Goal: Task Accomplishment & Management: Use online tool/utility

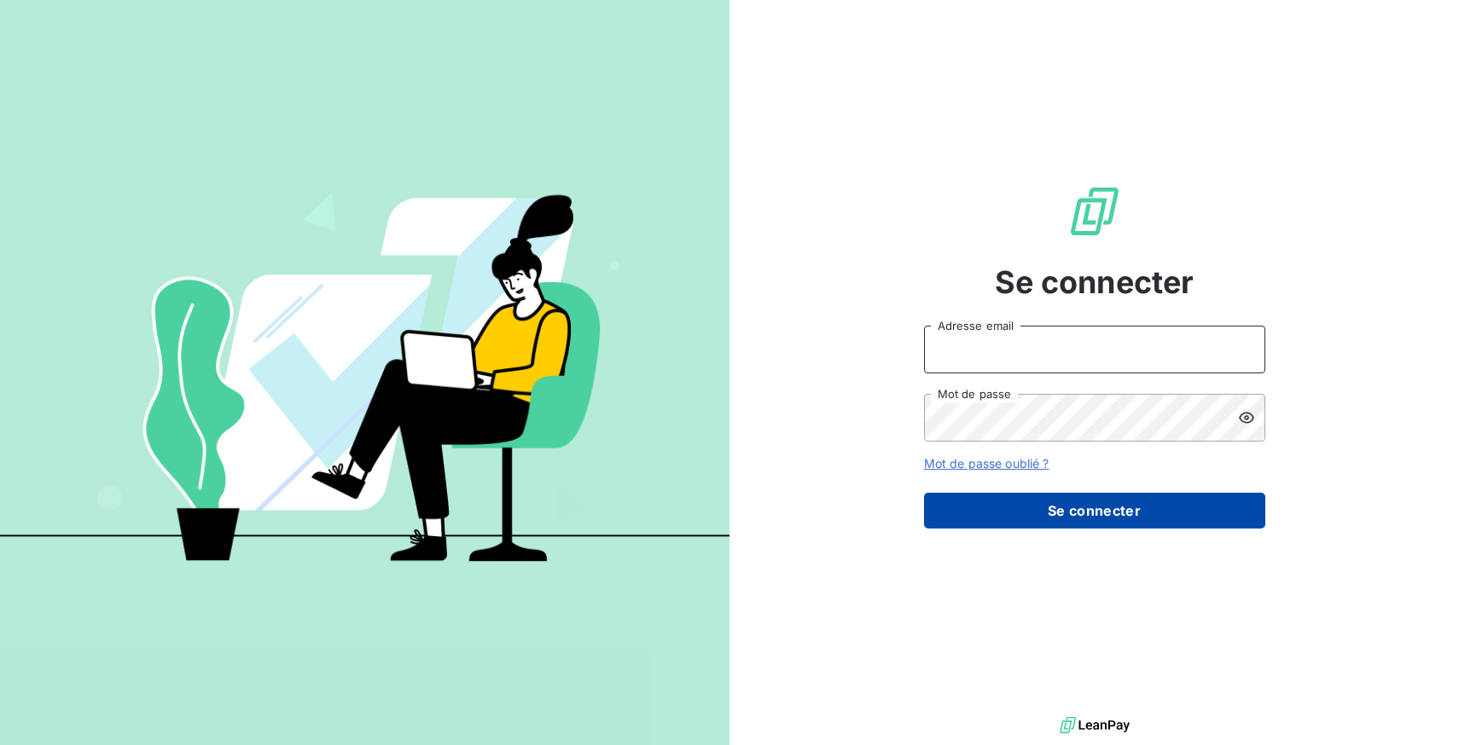
type input "[EMAIL_ADDRESS][DOMAIN_NAME]"
click at [1114, 507] on button "Se connecter" at bounding box center [1094, 511] width 341 height 36
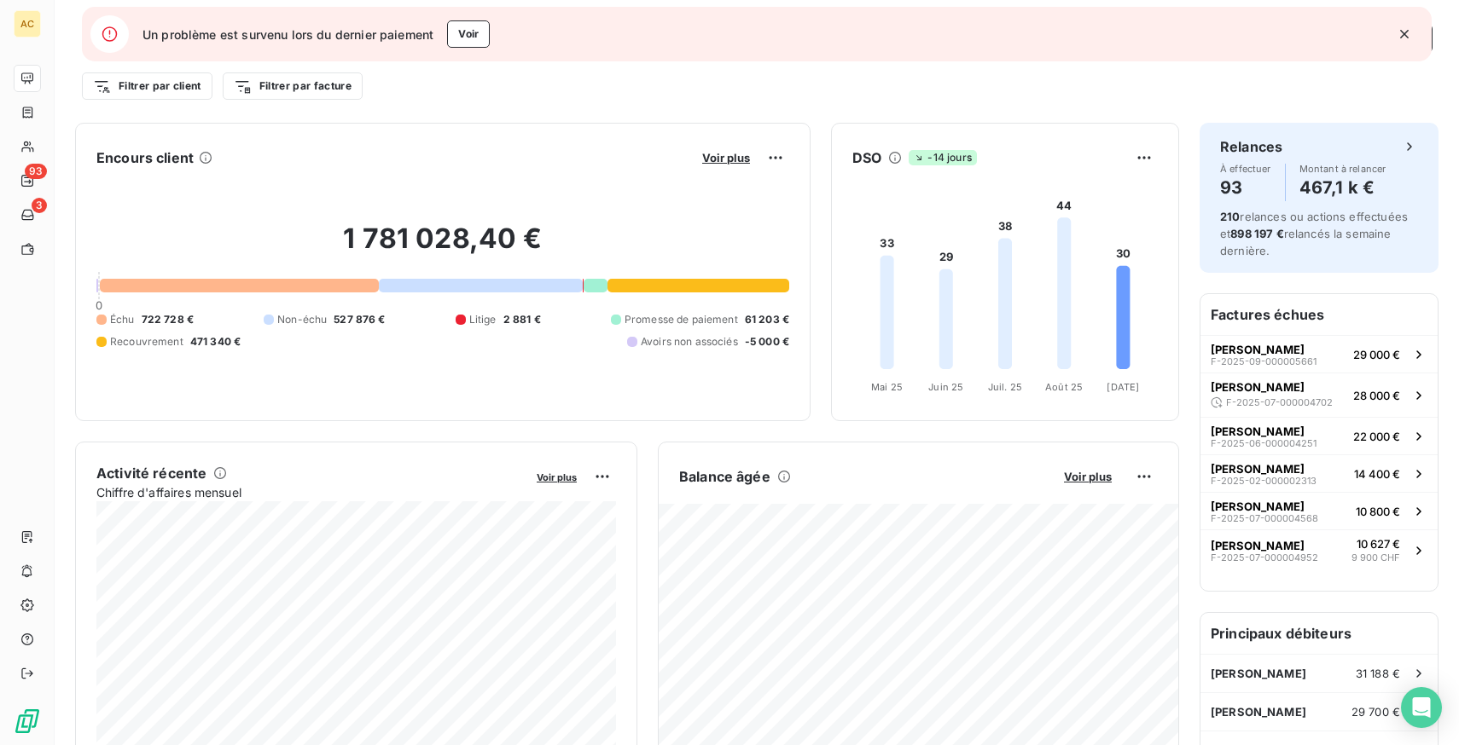
click at [1405, 32] on icon "button" at bounding box center [1404, 34] width 9 height 9
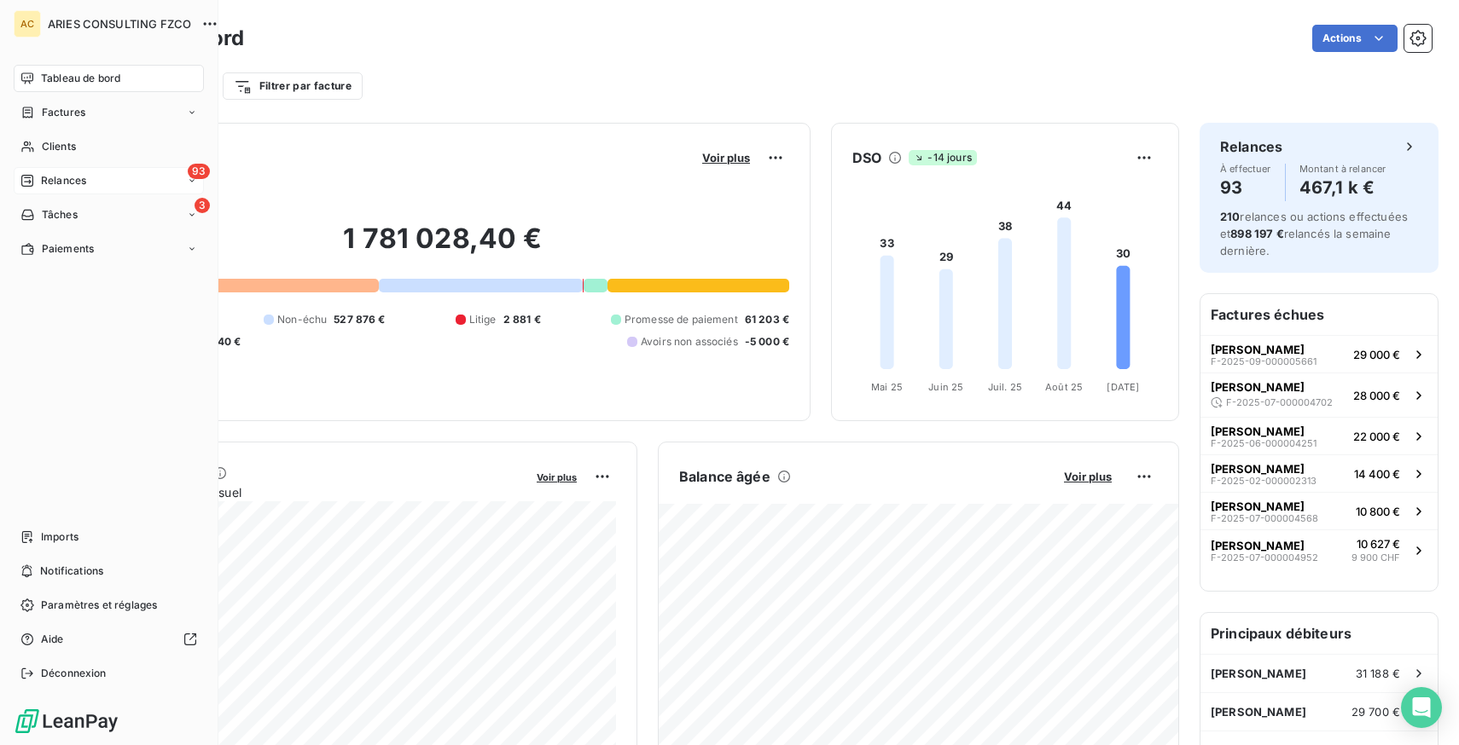
click at [36, 173] on div "Relances" at bounding box center [53, 180] width 66 height 15
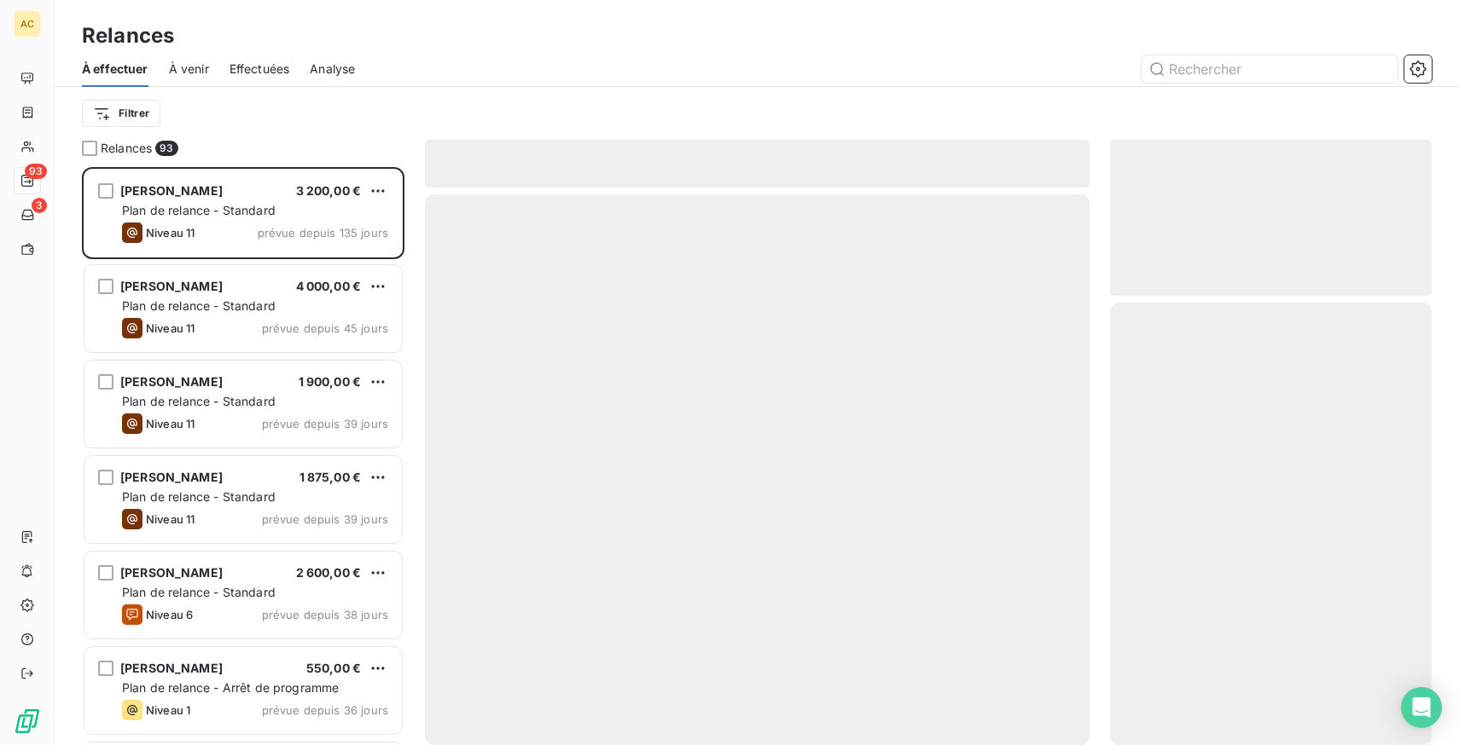
scroll to position [578, 322]
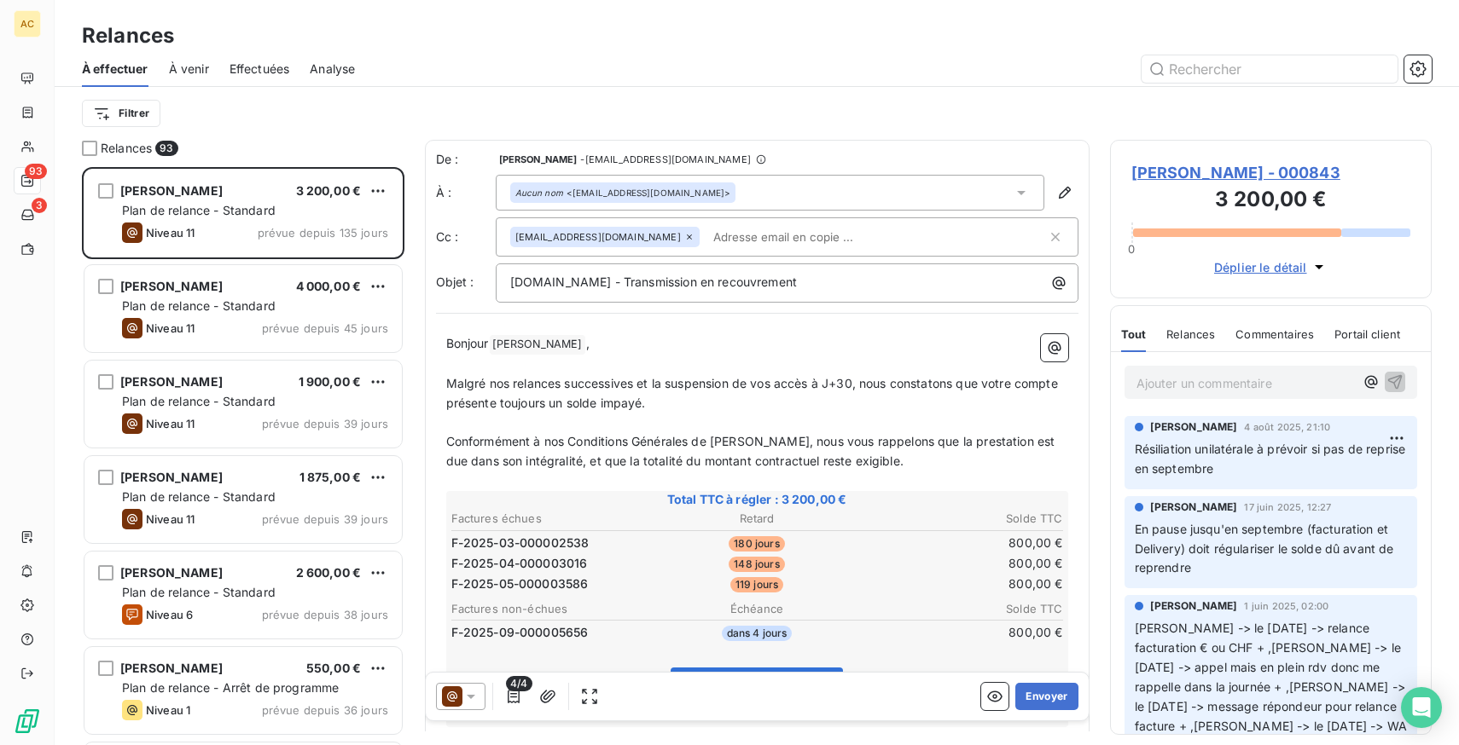
click at [256, 56] on div "Effectuées" at bounding box center [259, 69] width 61 height 36
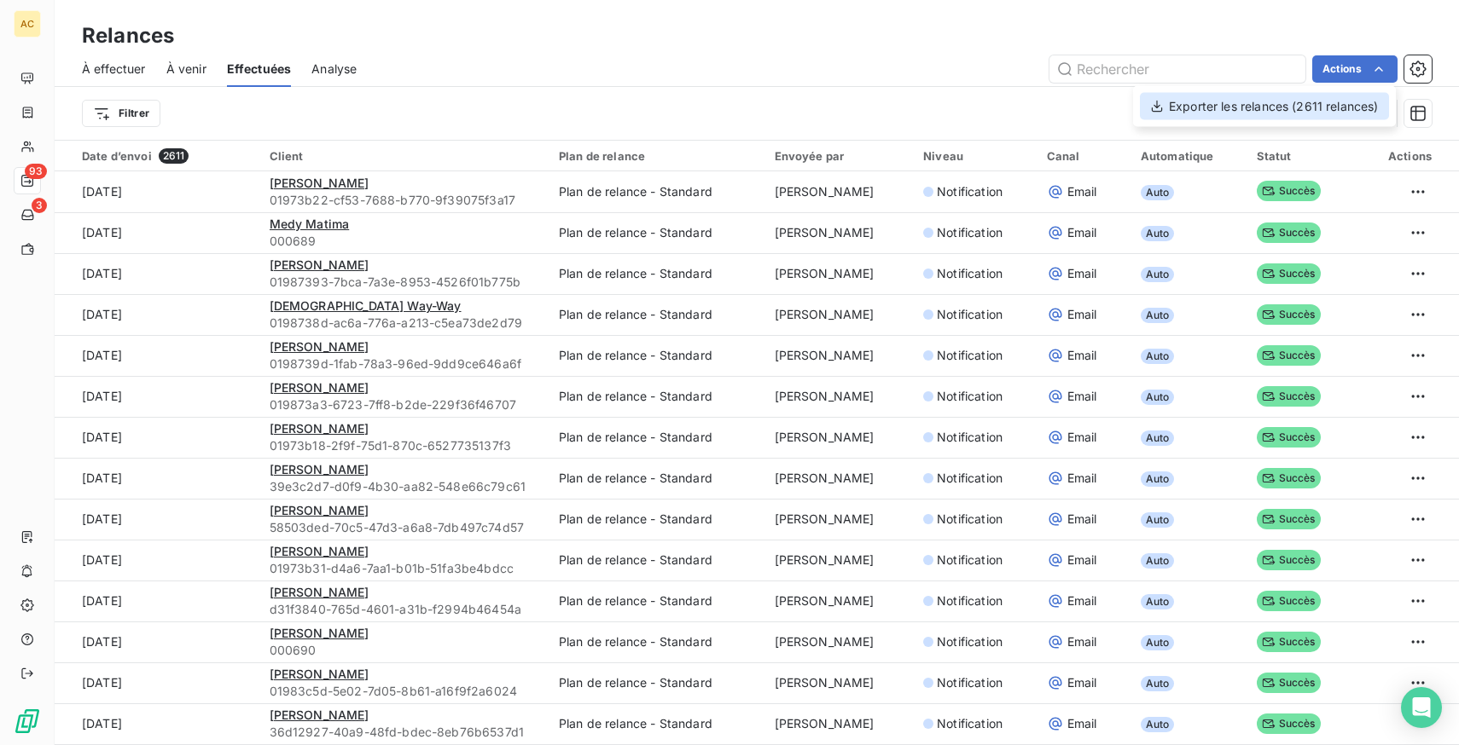
click at [1310, 102] on div "Exporter les relances (2611 relances)" at bounding box center [1264, 106] width 249 height 27
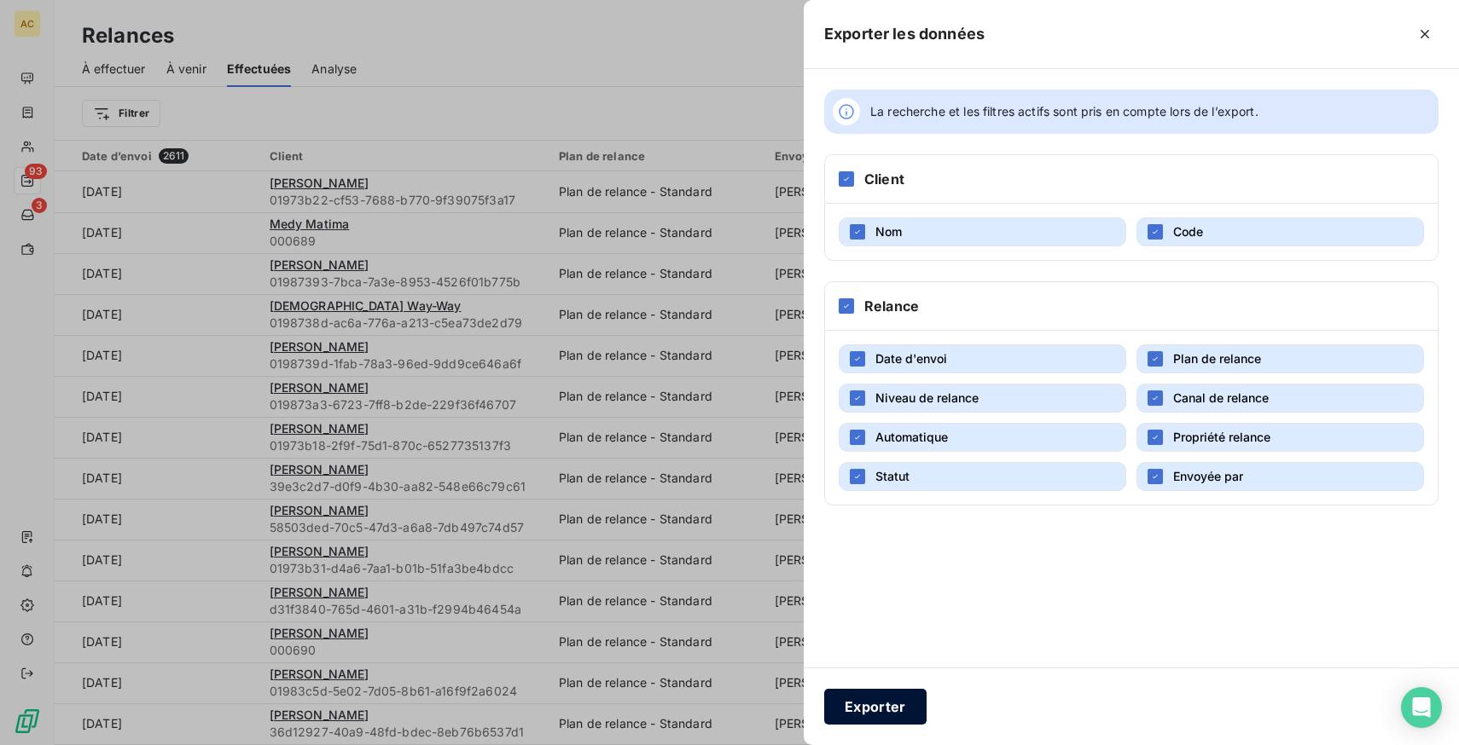
click at [888, 702] on button "Exporter" at bounding box center [875, 707] width 102 height 36
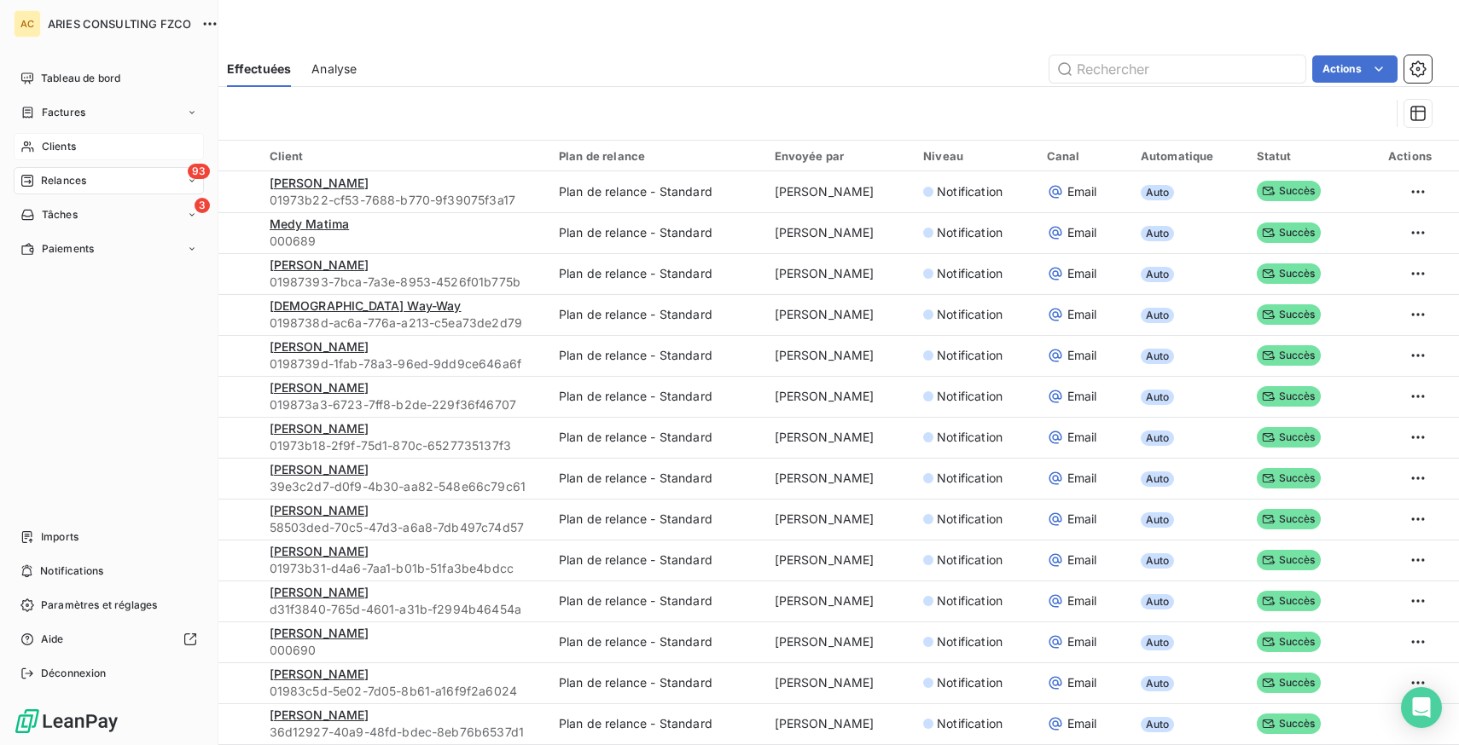
click at [44, 142] on span "Clients" at bounding box center [59, 146] width 34 height 15
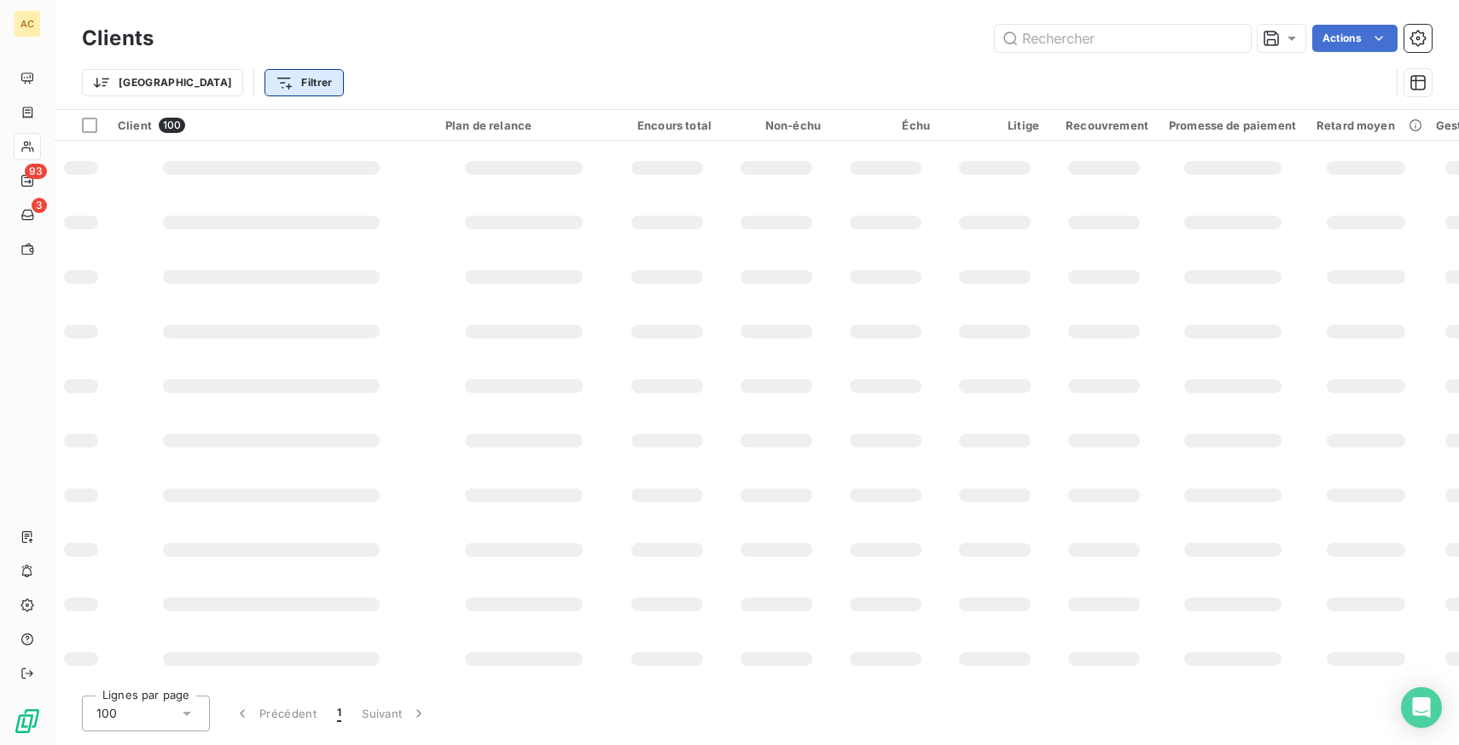
click at [226, 84] on html "AC 93 3 Clients Actions Trier Filtrer Client 100 Plan de relance Encours total …" at bounding box center [729, 372] width 1459 height 745
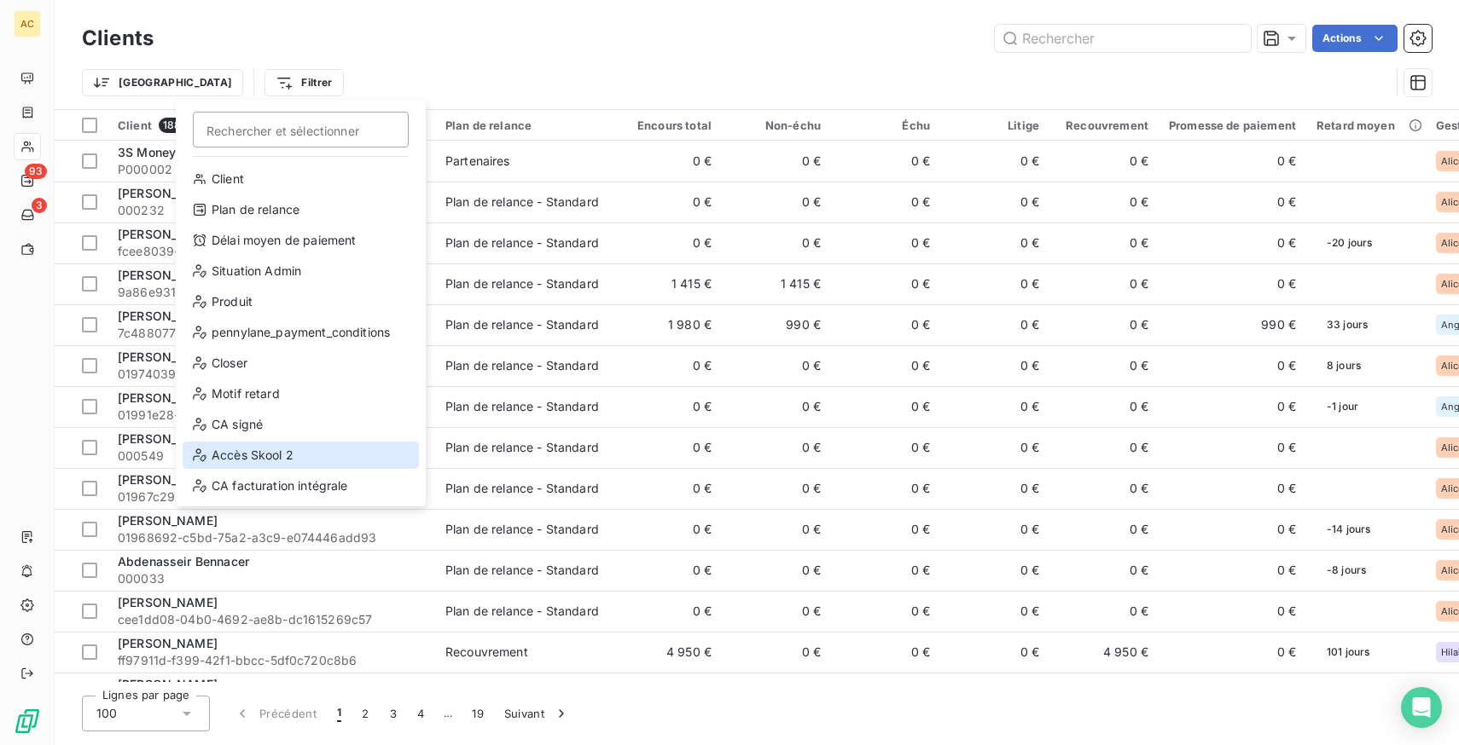
scroll to position [184, 0]
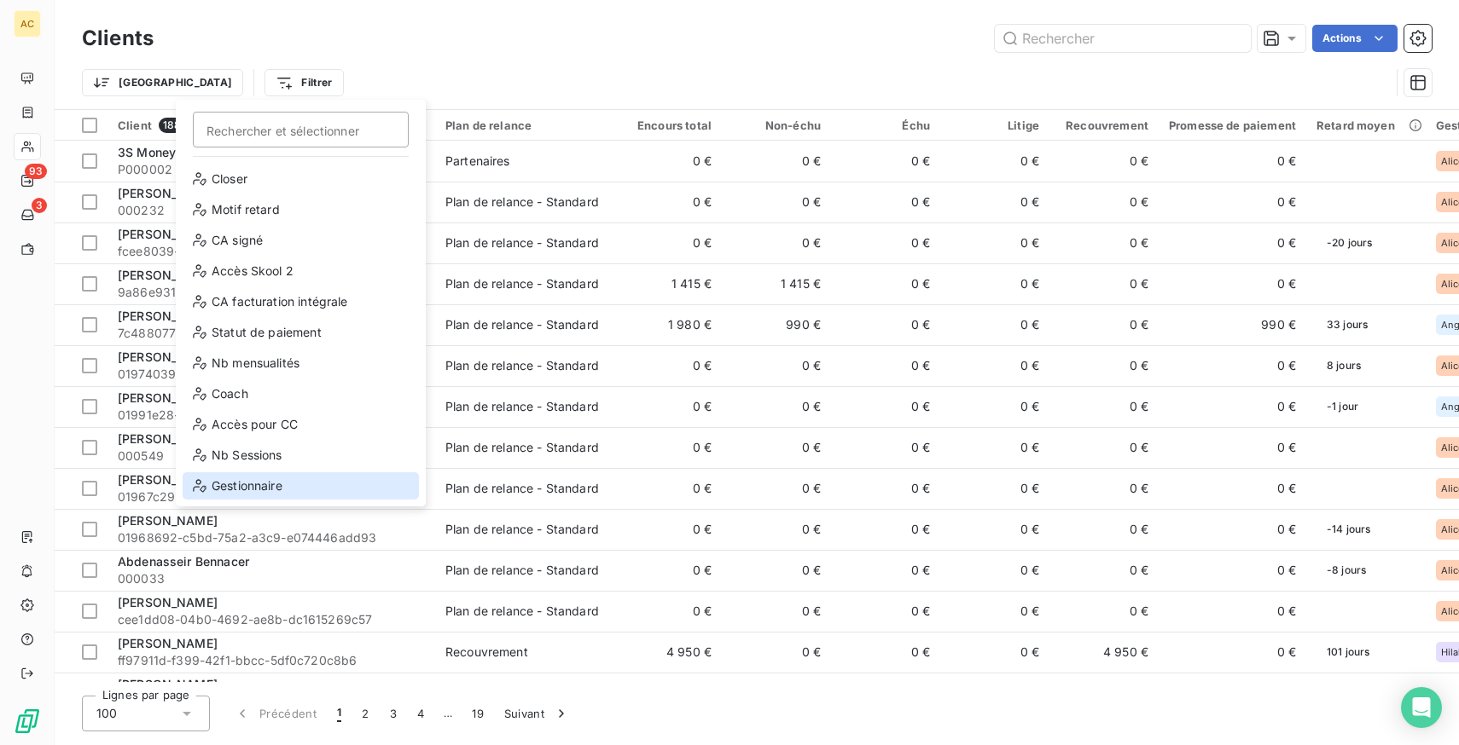
click at [251, 479] on div "Gestionnaire" at bounding box center [301, 486] width 236 height 27
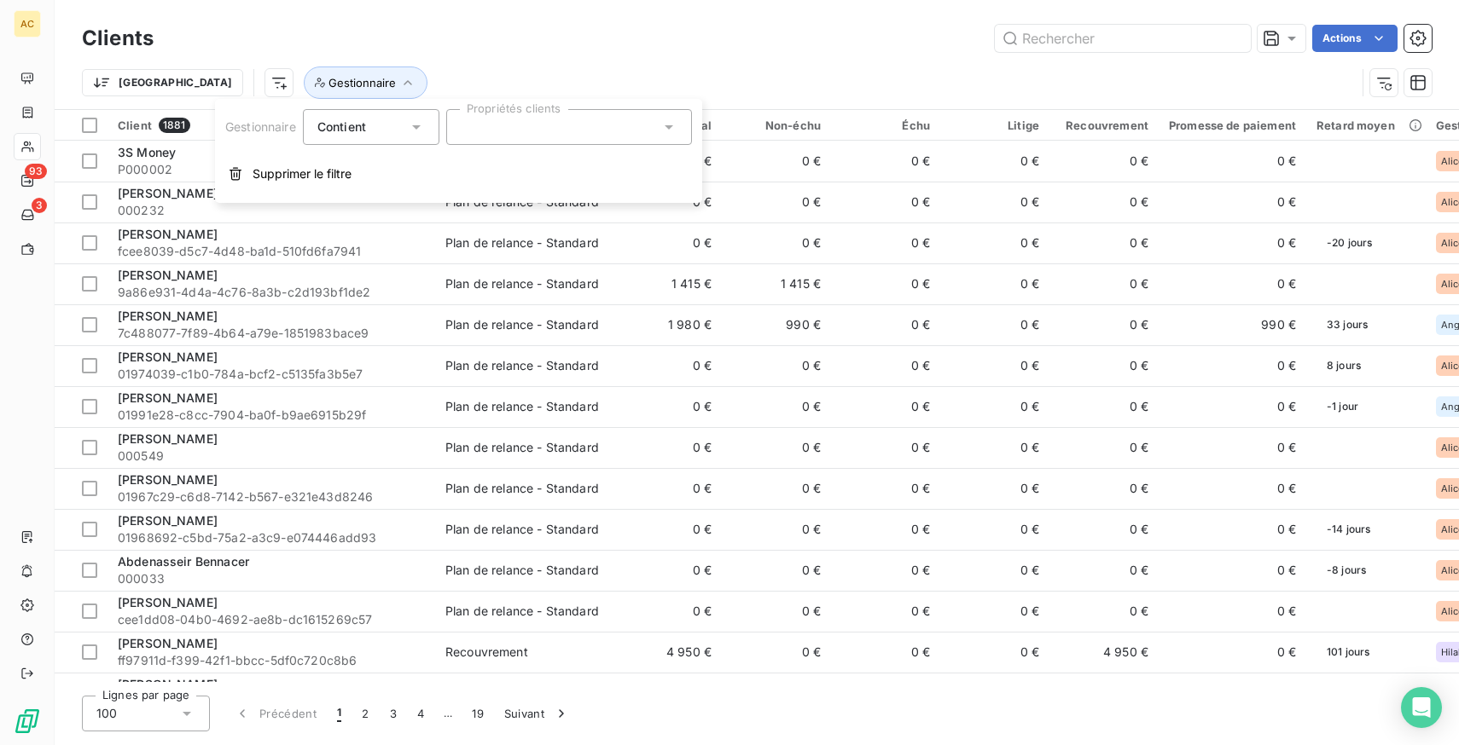
click at [384, 142] on div "Contient" at bounding box center [371, 127] width 136 height 36
click at [403, 193] on span "Ne contient pas" at bounding box center [383, 197] width 92 height 15
click at [543, 123] on div at bounding box center [569, 127] width 246 height 36
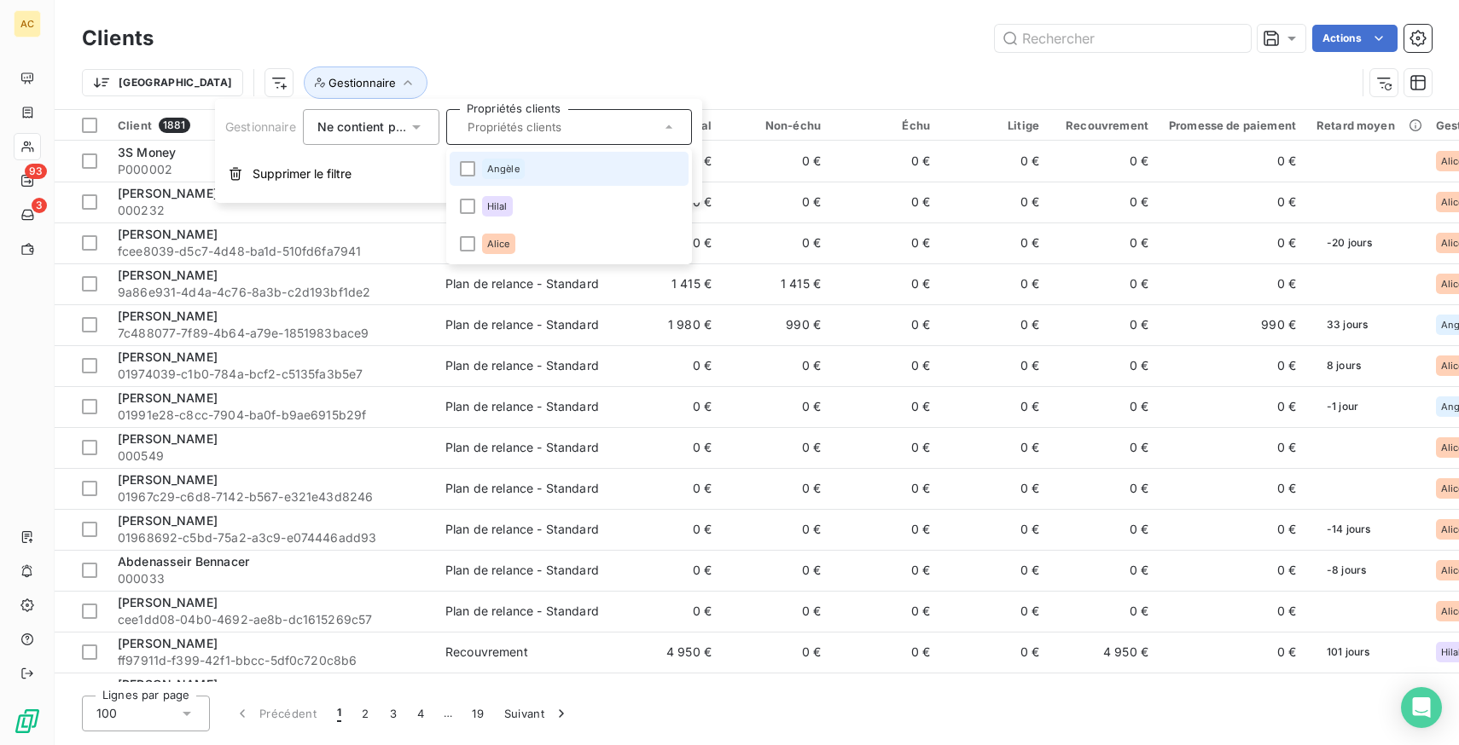
click at [532, 164] on li "Angèle" at bounding box center [569, 169] width 239 height 34
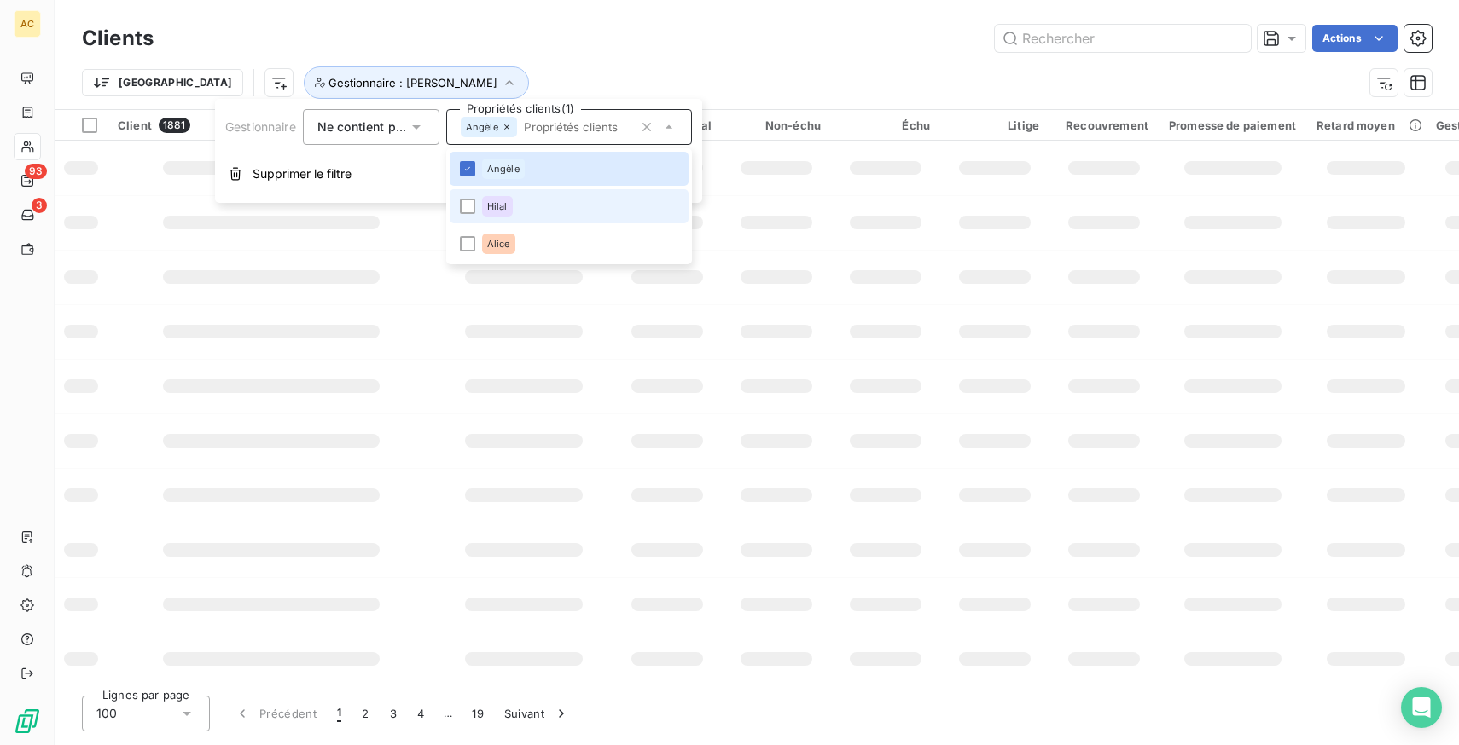
click at [517, 218] on li "Hilal" at bounding box center [569, 206] width 239 height 34
click at [517, 247] on li "Alice" at bounding box center [569, 244] width 239 height 34
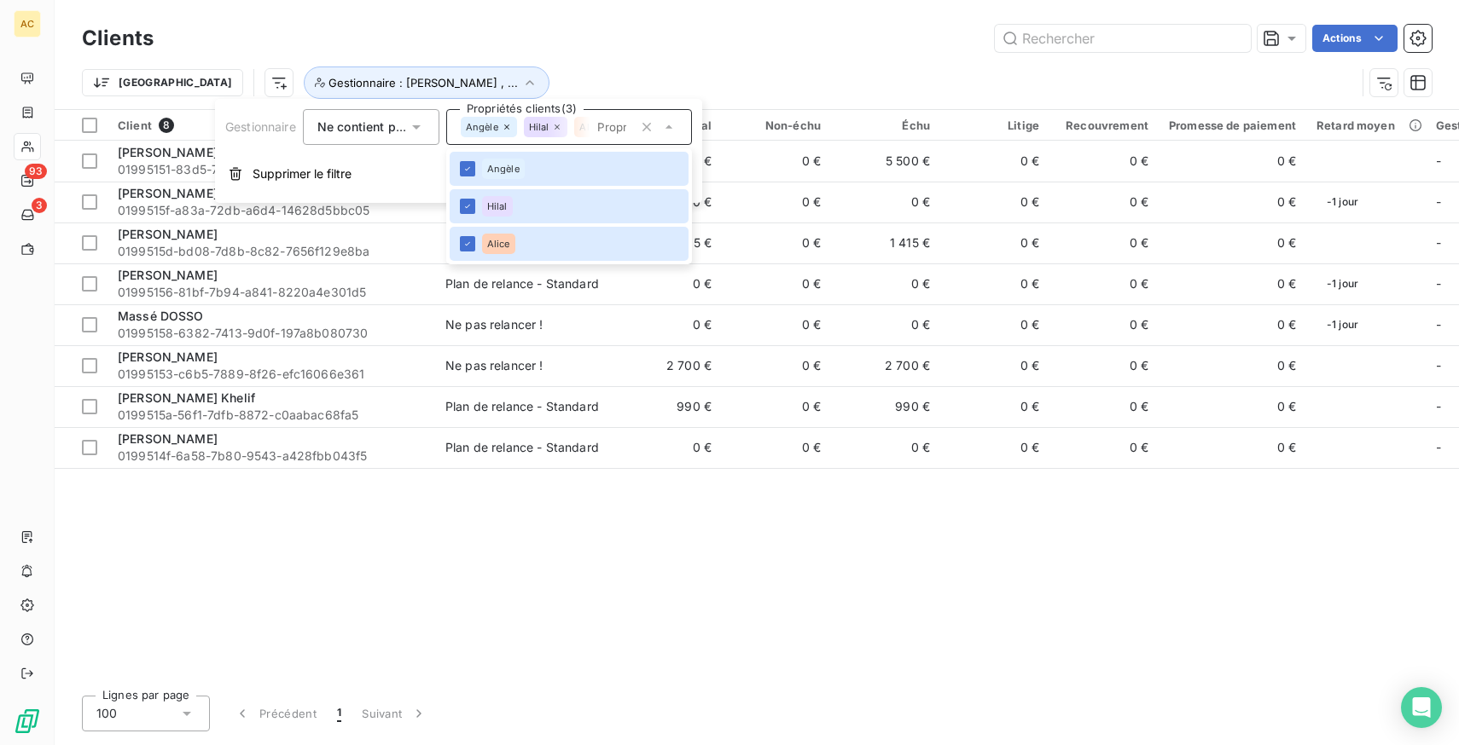
click at [613, 29] on div "Actions" at bounding box center [802, 38] width 1257 height 27
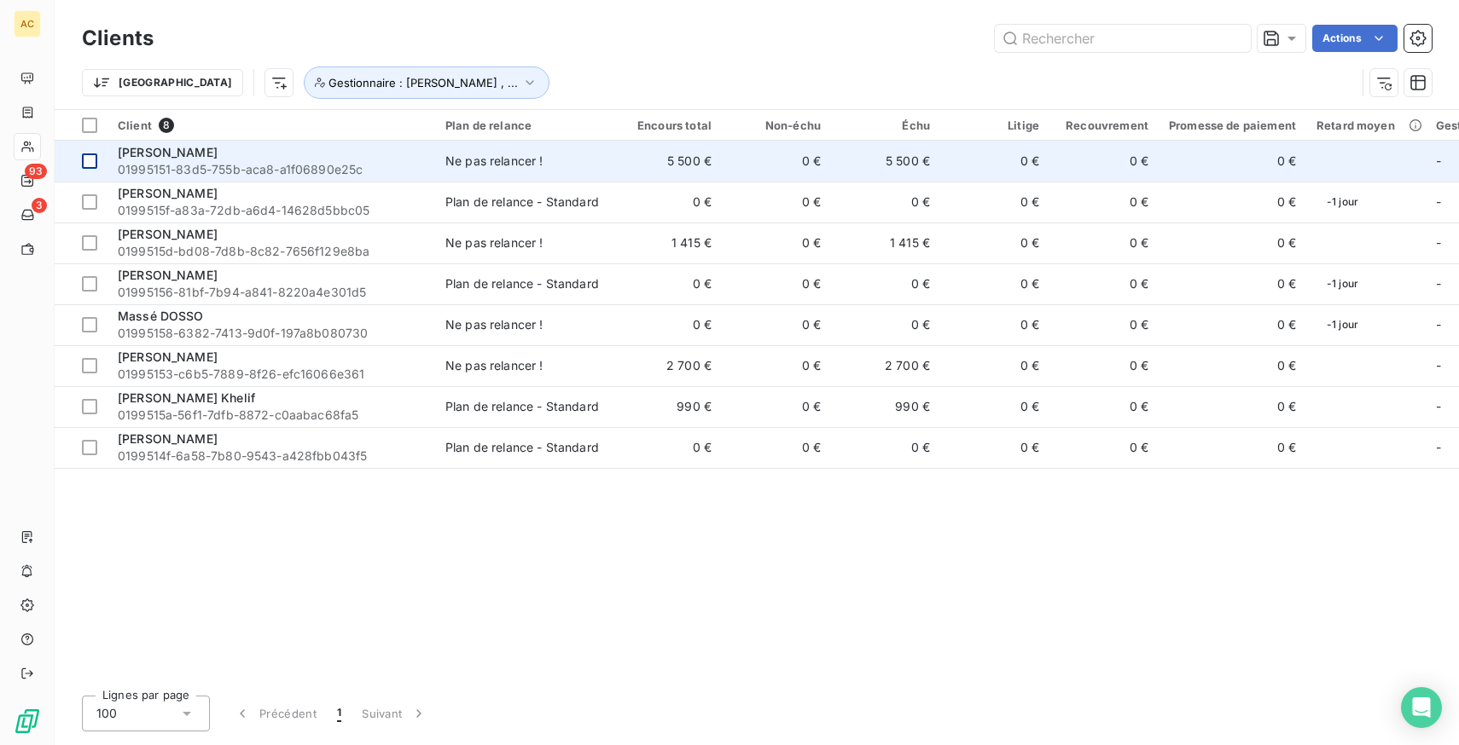
click at [88, 160] on div at bounding box center [89, 161] width 15 height 15
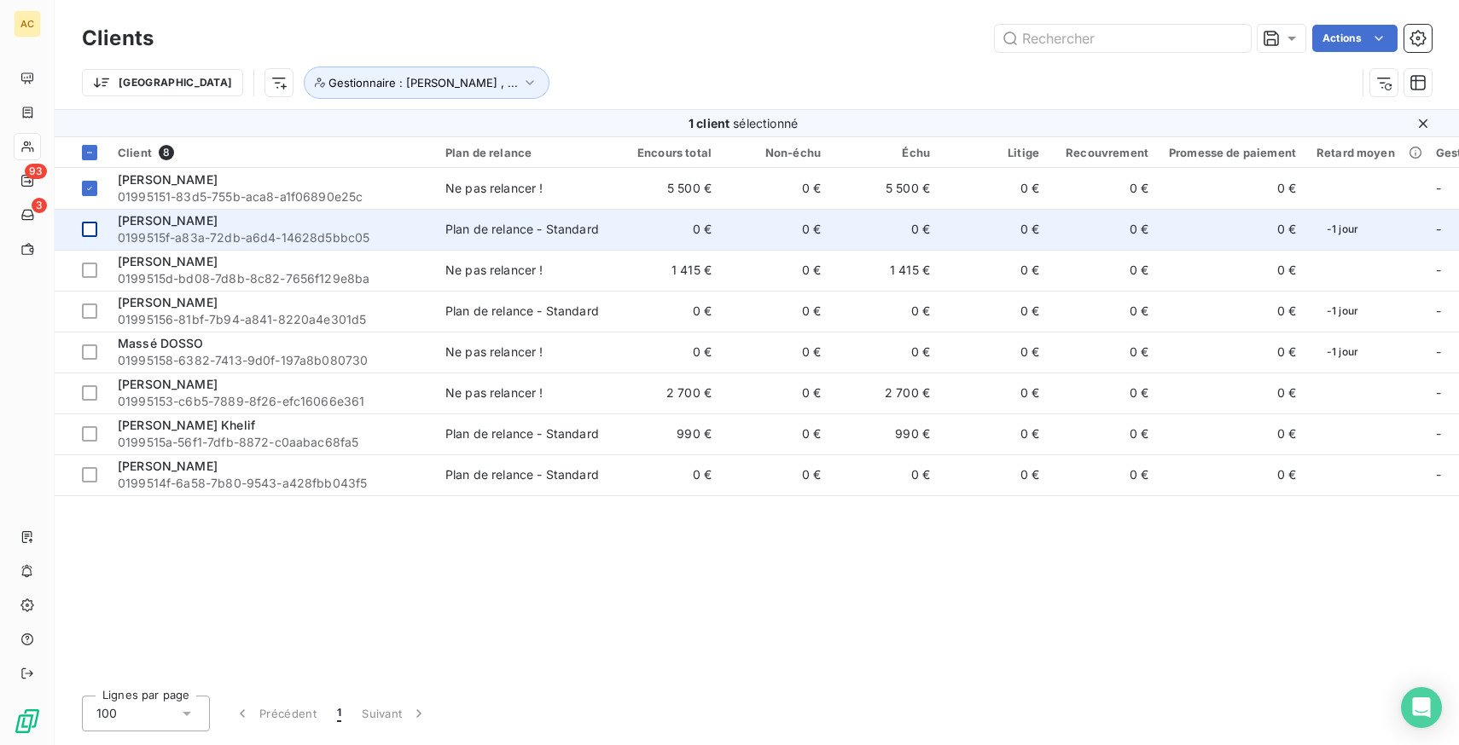
click at [88, 226] on div at bounding box center [89, 229] width 15 height 15
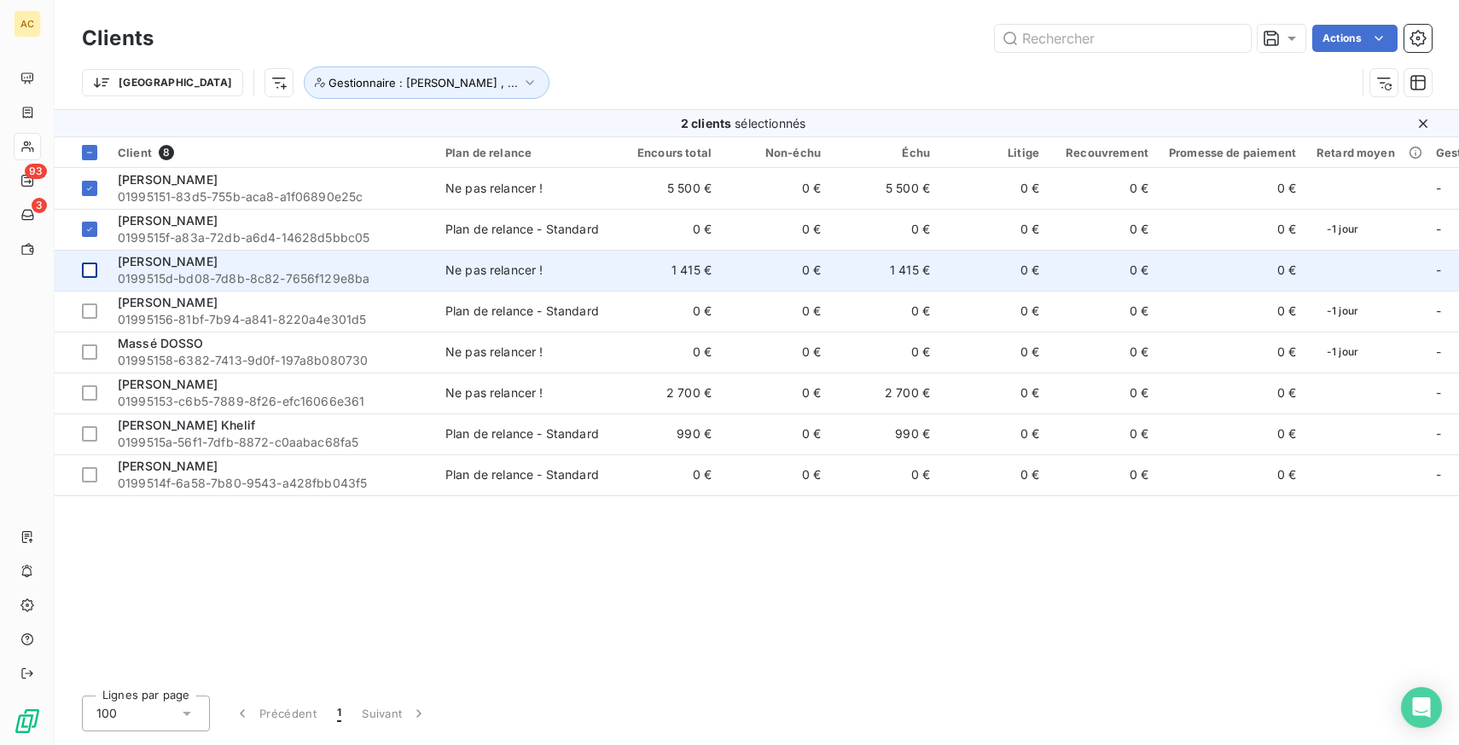
click at [90, 273] on div at bounding box center [89, 270] width 15 height 15
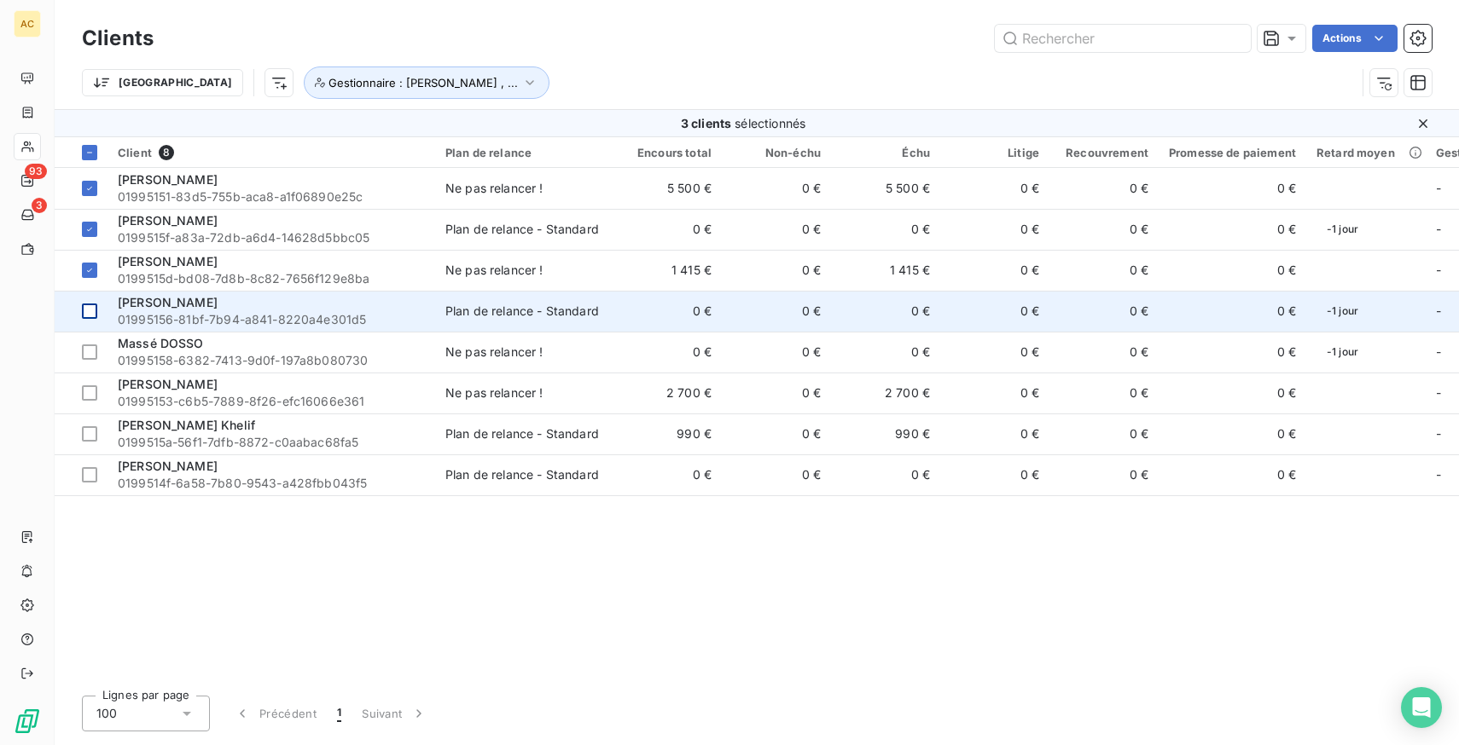
click at [92, 316] on div at bounding box center [89, 311] width 15 height 15
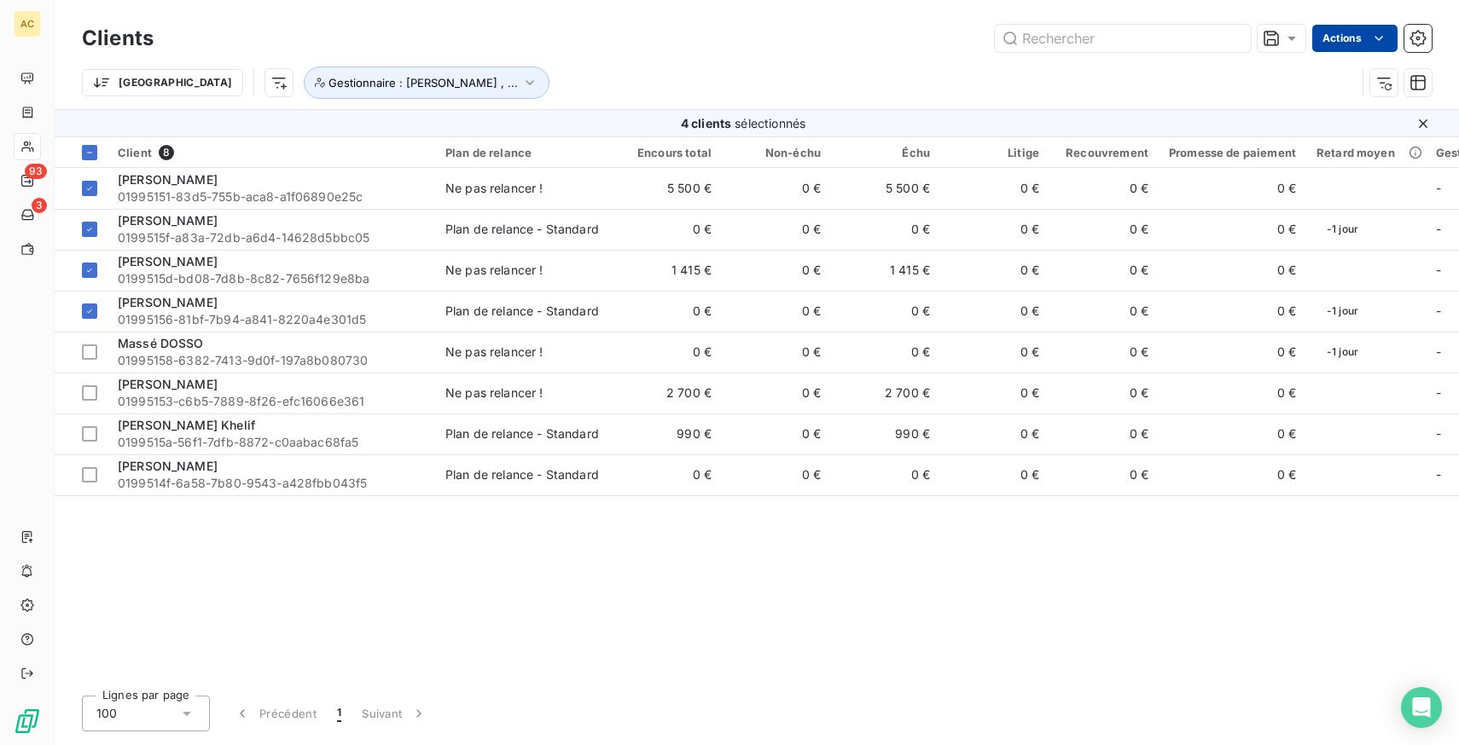
click at [1359, 38] on html "AC 93 3 Clients Actions Trier Gestionnaire : [PERSON_NAME] , ... 4 clients séle…" at bounding box center [729, 372] width 1459 height 745
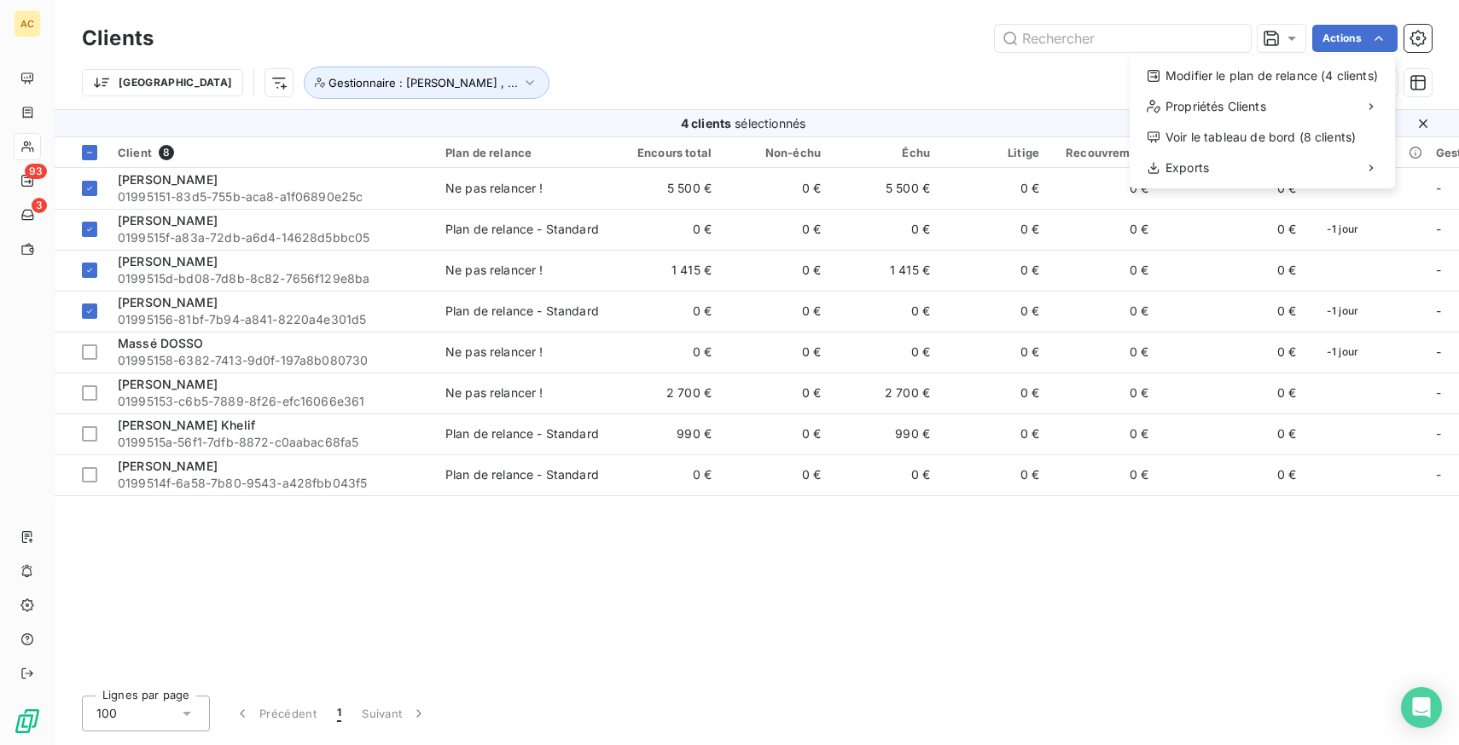
click at [92, 351] on html "AC 93 3 Clients Actions Modifier le plan de relance (4 clients) Propriétés Clie…" at bounding box center [729, 372] width 1459 height 745
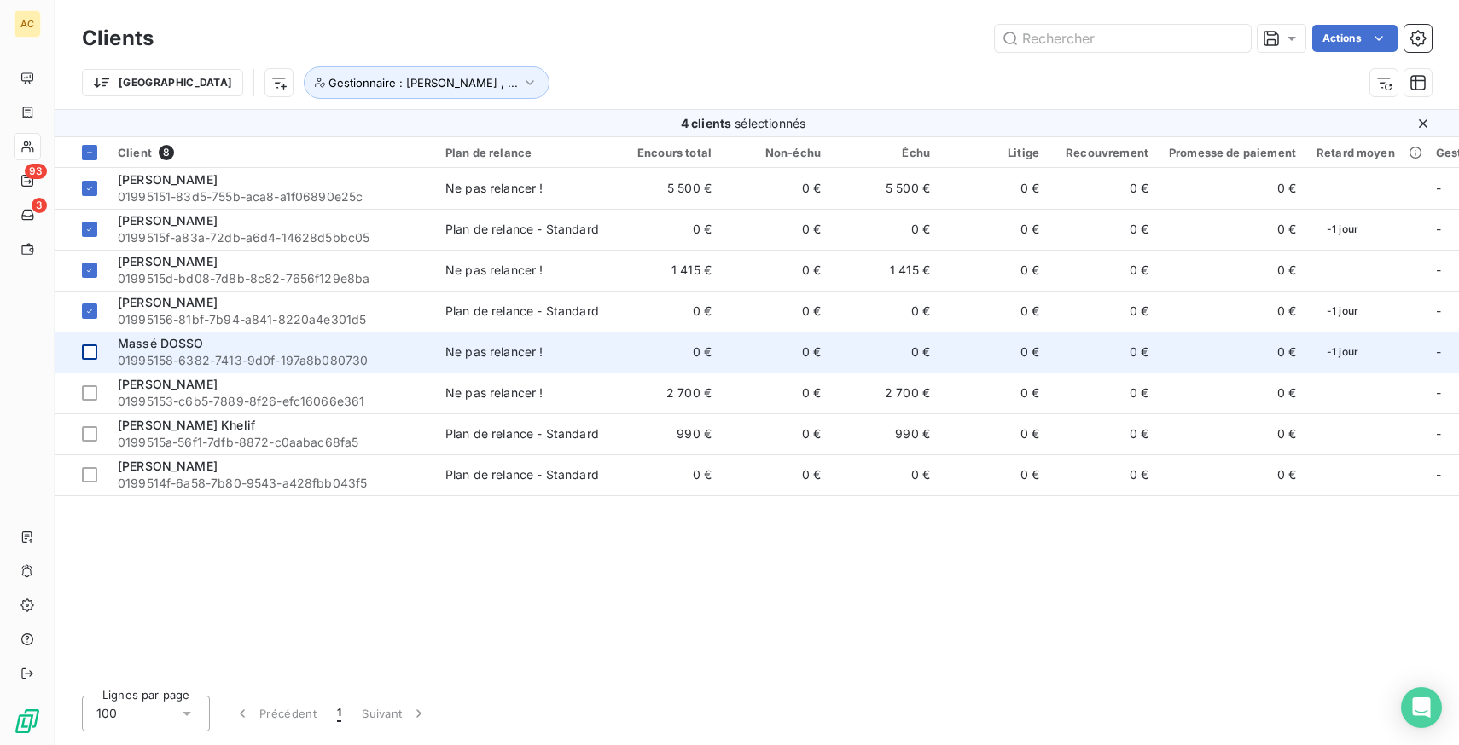
click at [86, 351] on div at bounding box center [89, 352] width 15 height 15
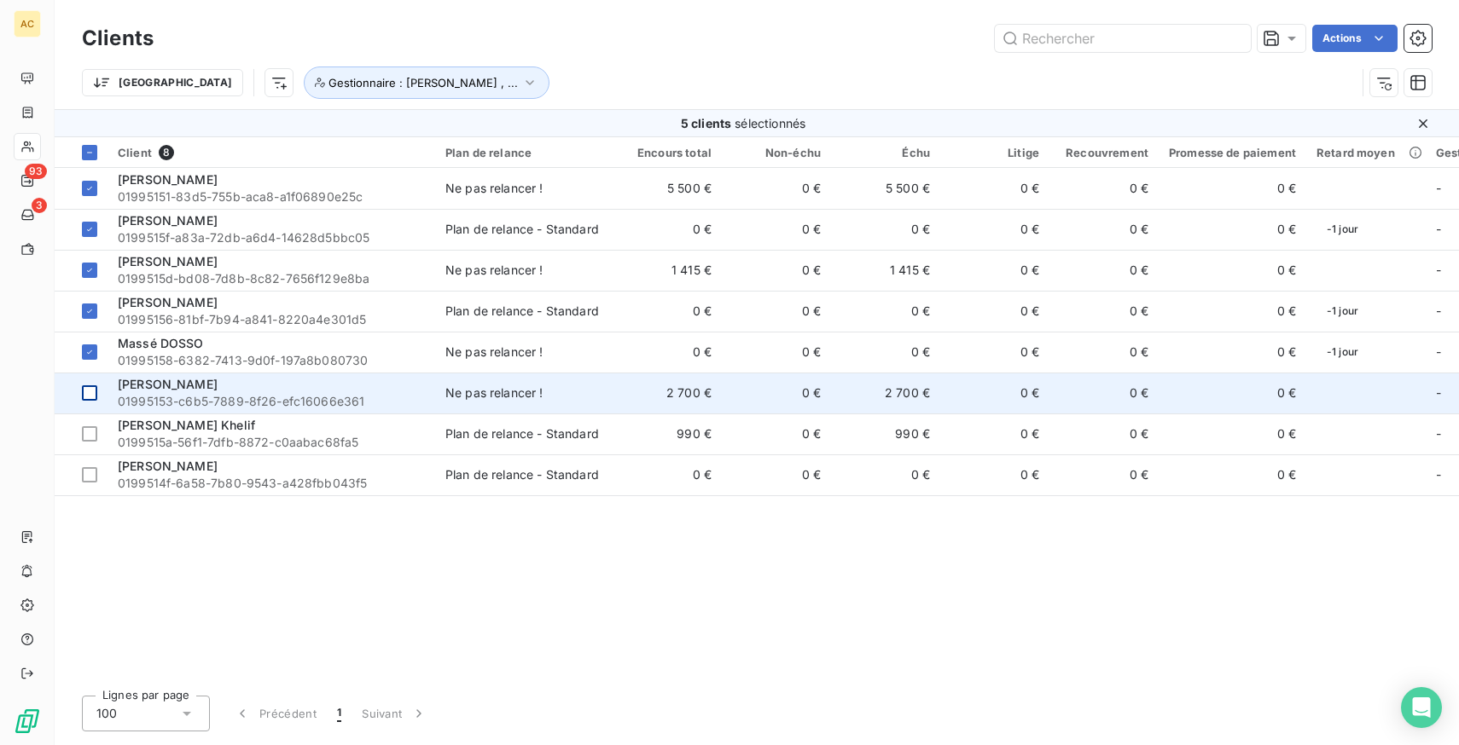
click at [87, 387] on div at bounding box center [89, 393] width 15 height 15
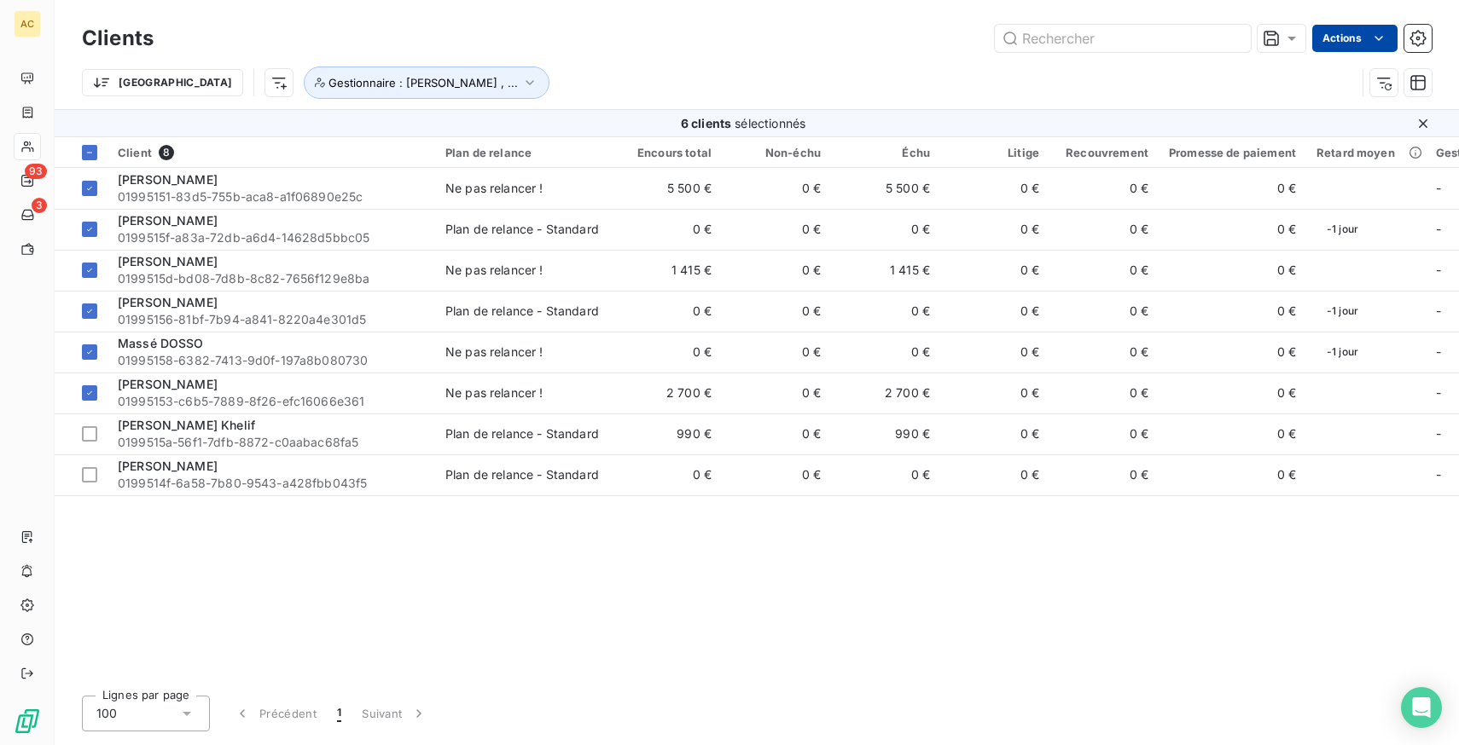
click at [1350, 31] on html "AC 93 3 Clients Actions Trier Gestionnaire : [PERSON_NAME] , ... 6 clients séle…" at bounding box center [729, 372] width 1459 height 745
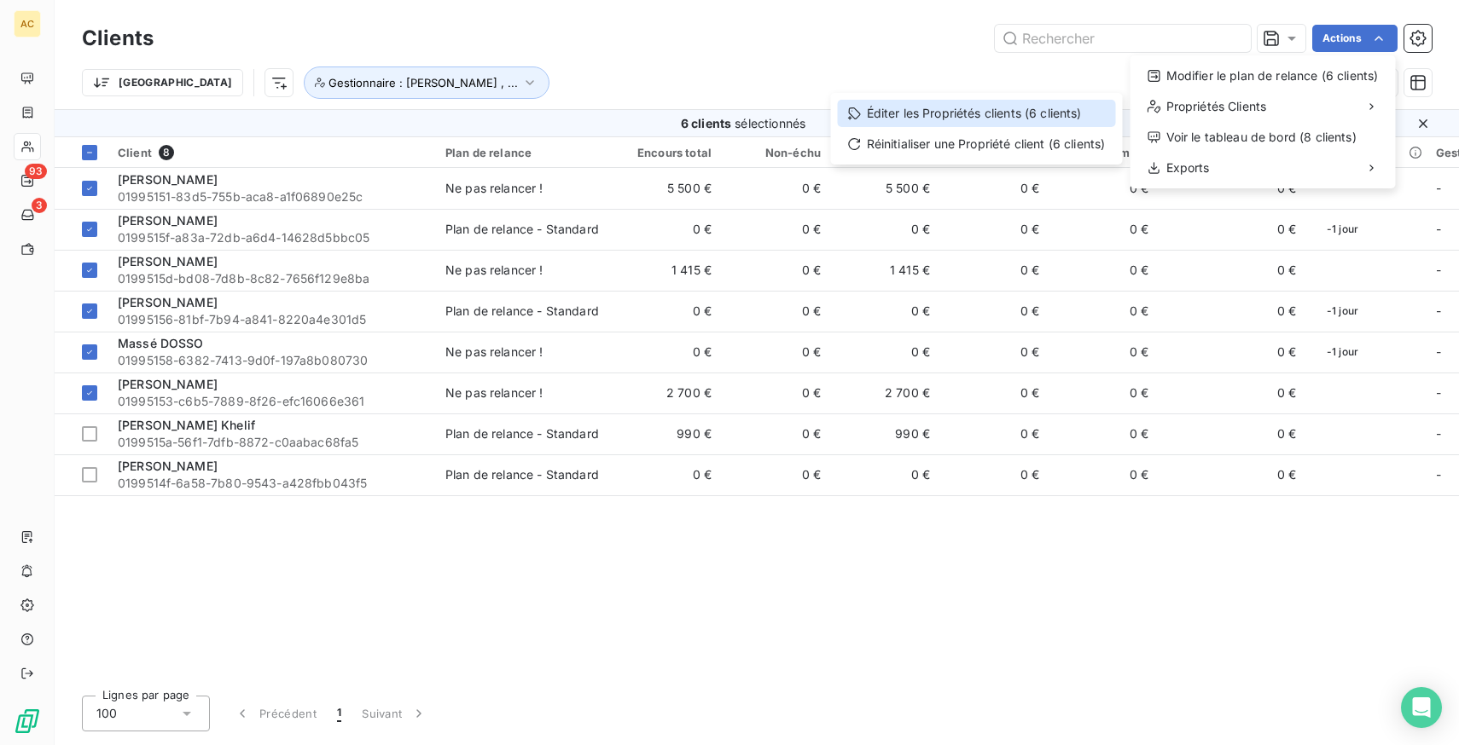
click at [937, 121] on div "Éditer les Propriétés clients (6 clients)" at bounding box center [977, 113] width 278 height 27
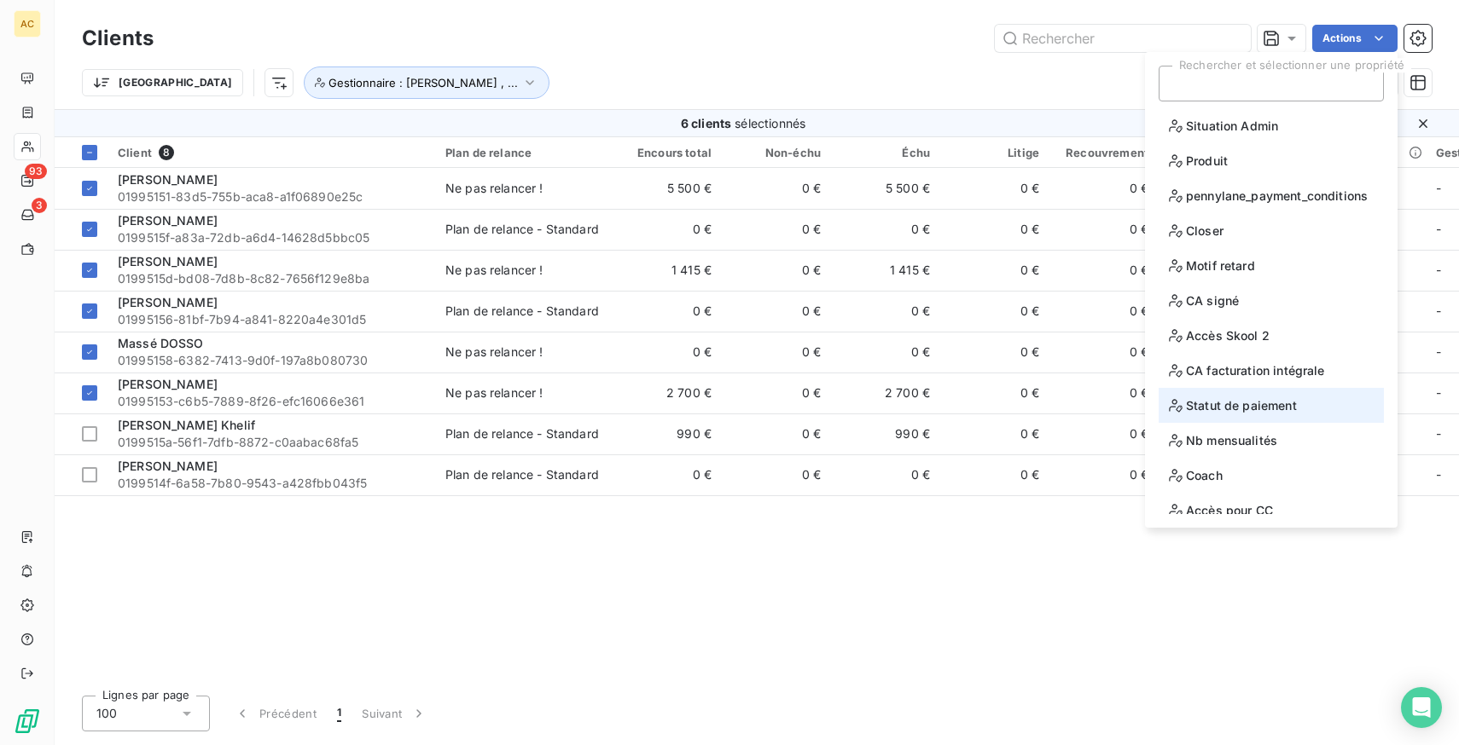
scroll to position [84, 0]
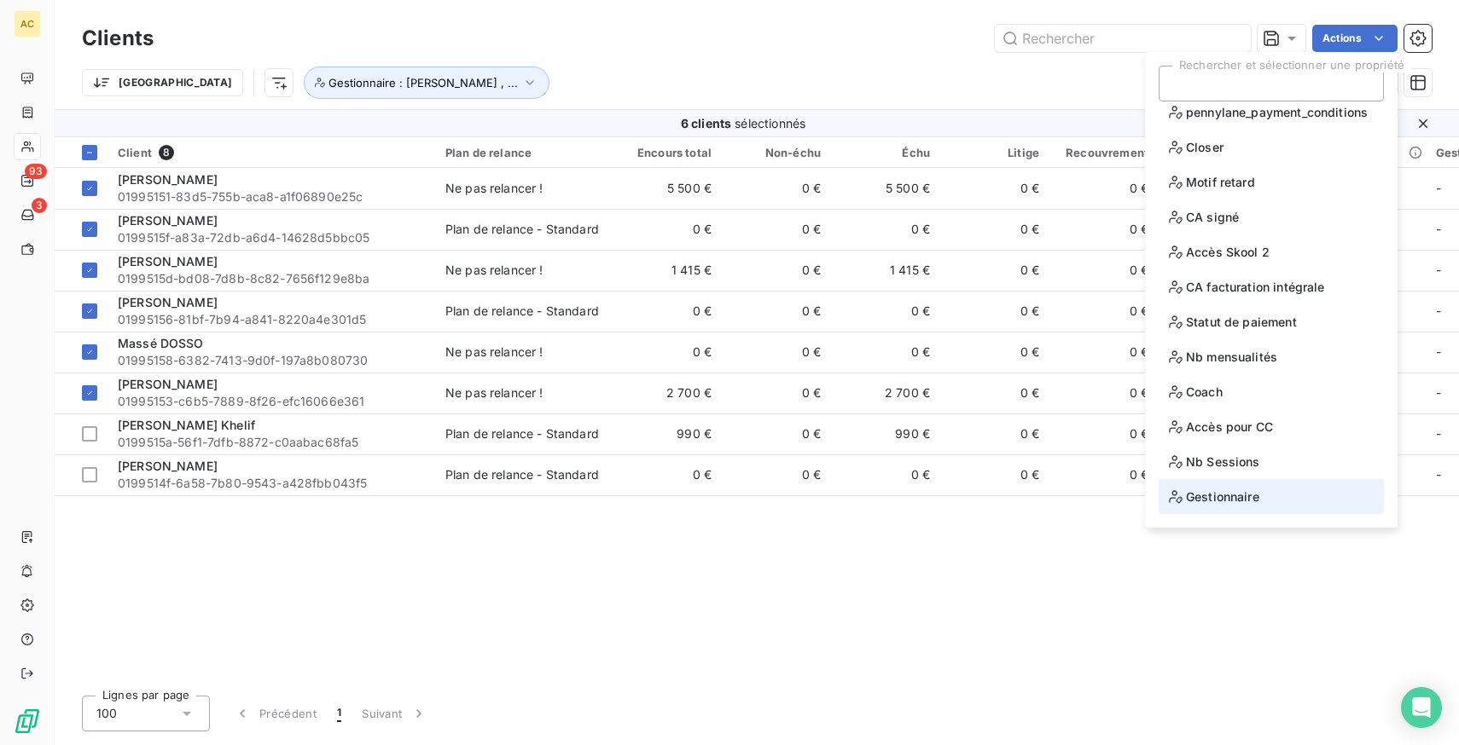
click at [1259, 500] on li "Gestionnaire" at bounding box center [1270, 496] width 225 height 35
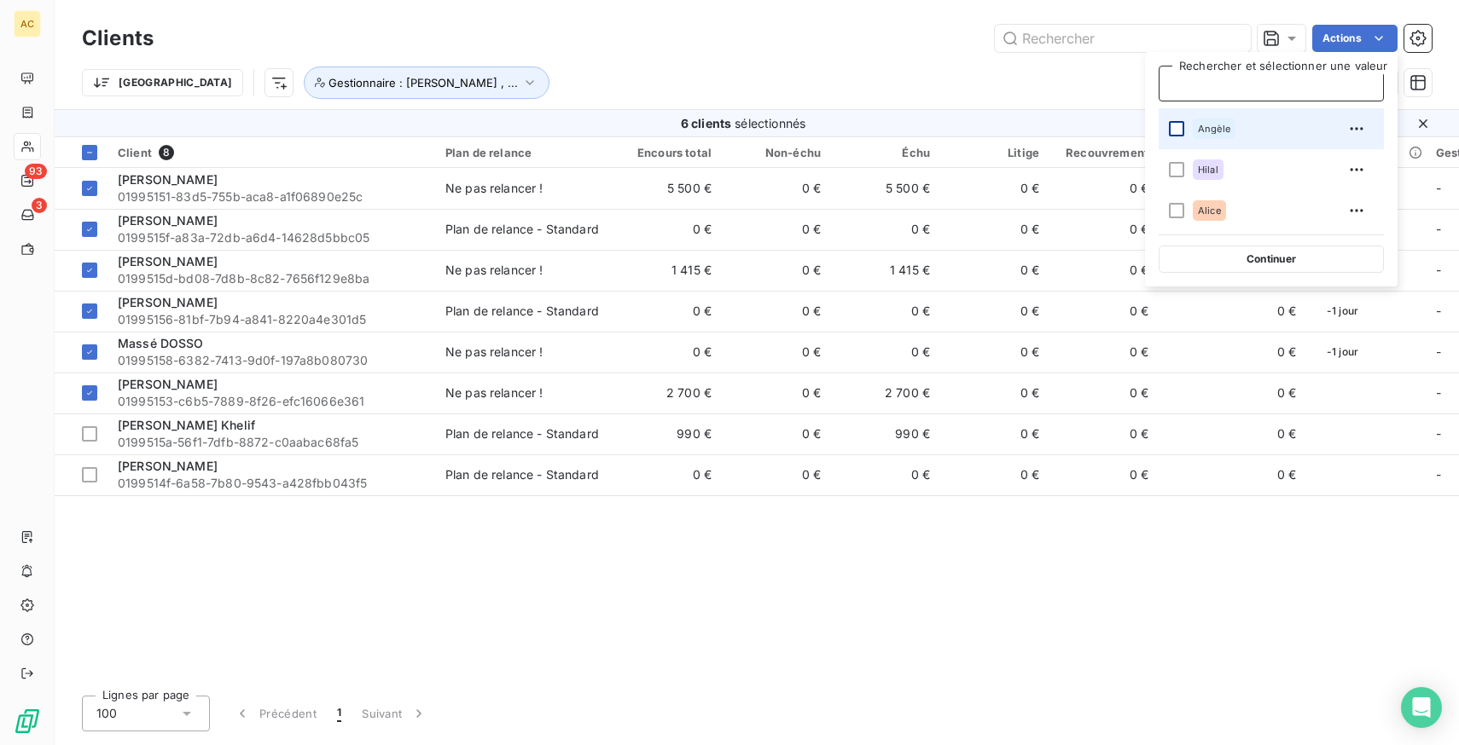
click at [1179, 124] on div at bounding box center [1176, 128] width 15 height 15
click at [839, 73] on div "Trier Gestionnaire : Angèle , ..." at bounding box center [718, 83] width 1273 height 32
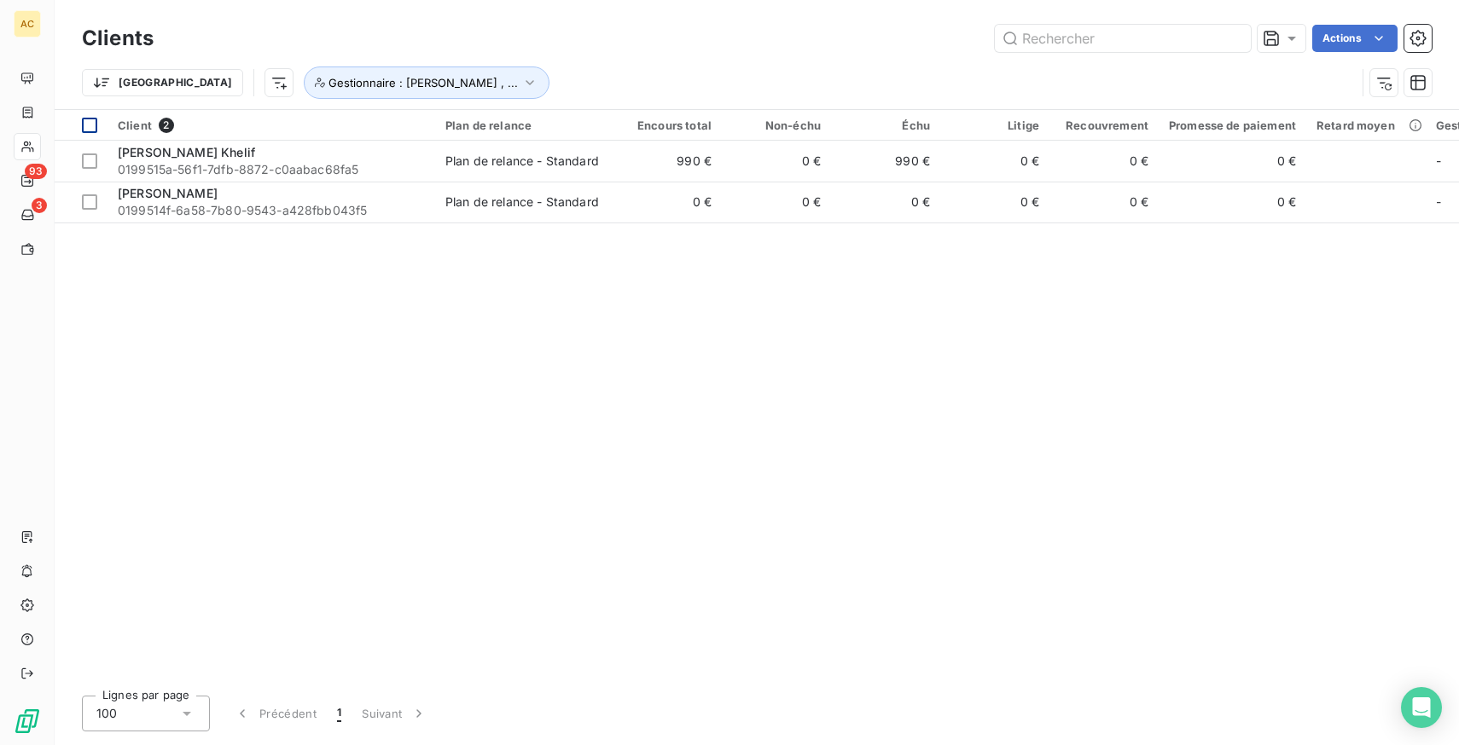
click at [90, 130] on div at bounding box center [89, 125] width 15 height 15
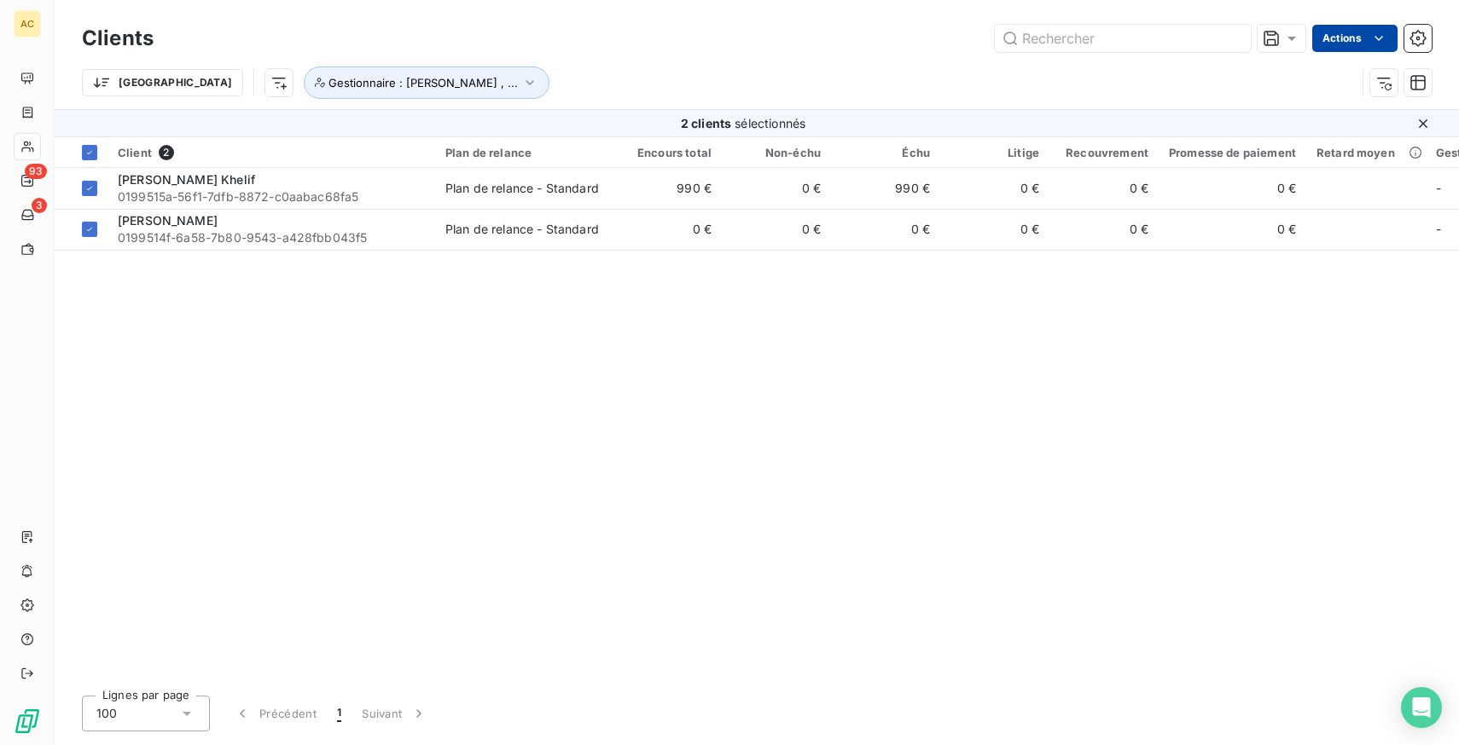
click at [1362, 38] on html "AC 93 3 Clients Actions Trier Gestionnaire : [PERSON_NAME] , ... 2 clients séle…" at bounding box center [729, 372] width 1459 height 745
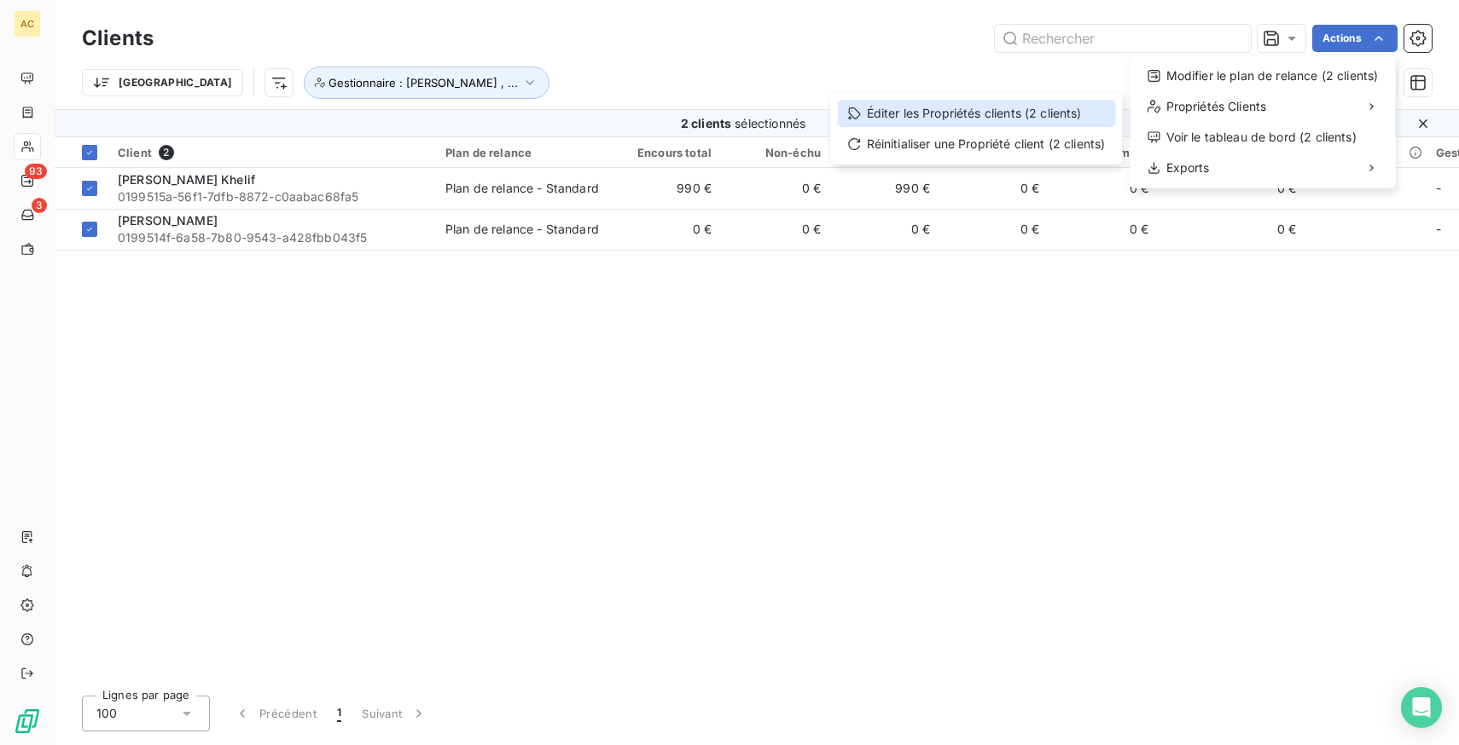
click at [971, 116] on div "Éditer les Propriétés clients (2 clients)" at bounding box center [977, 113] width 278 height 27
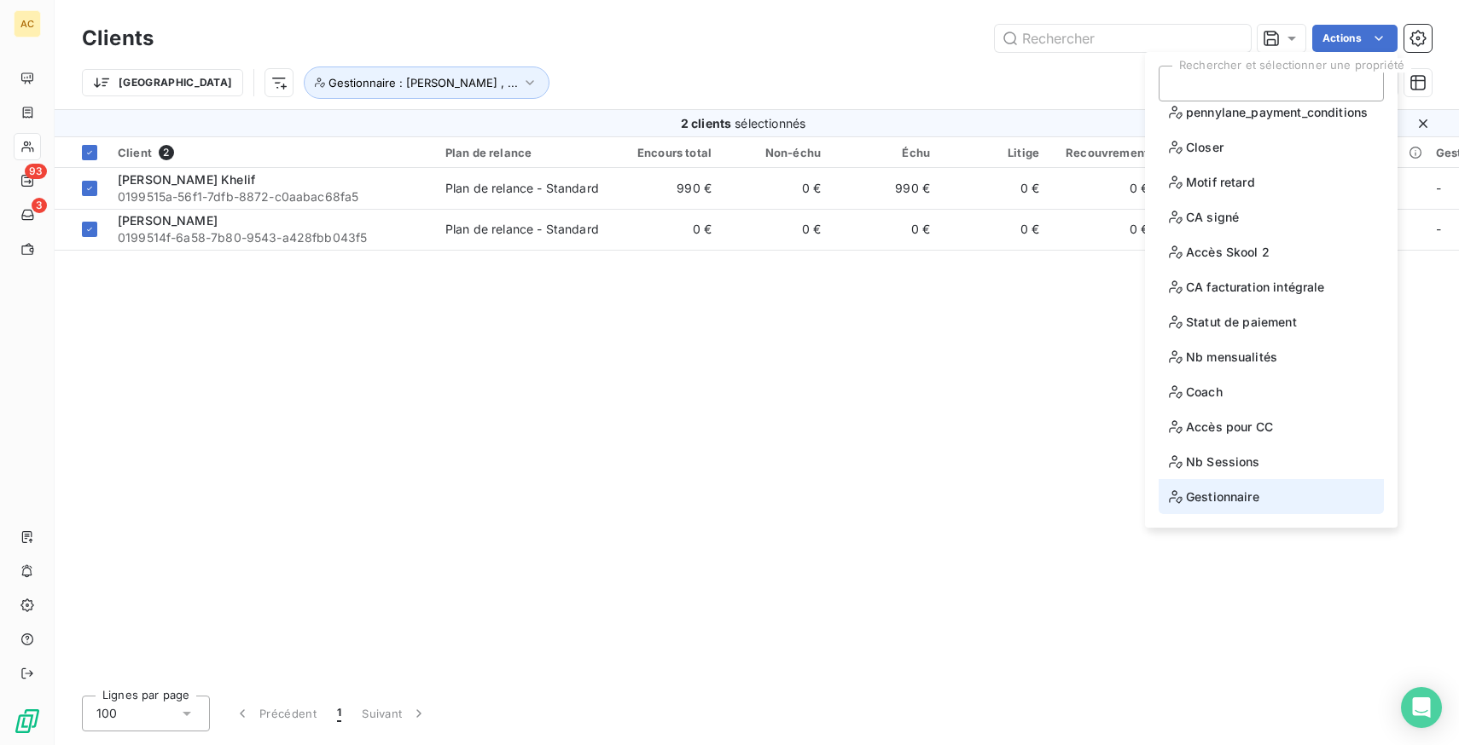
click at [1242, 498] on span "Gestionnaire" at bounding box center [1214, 496] width 90 height 21
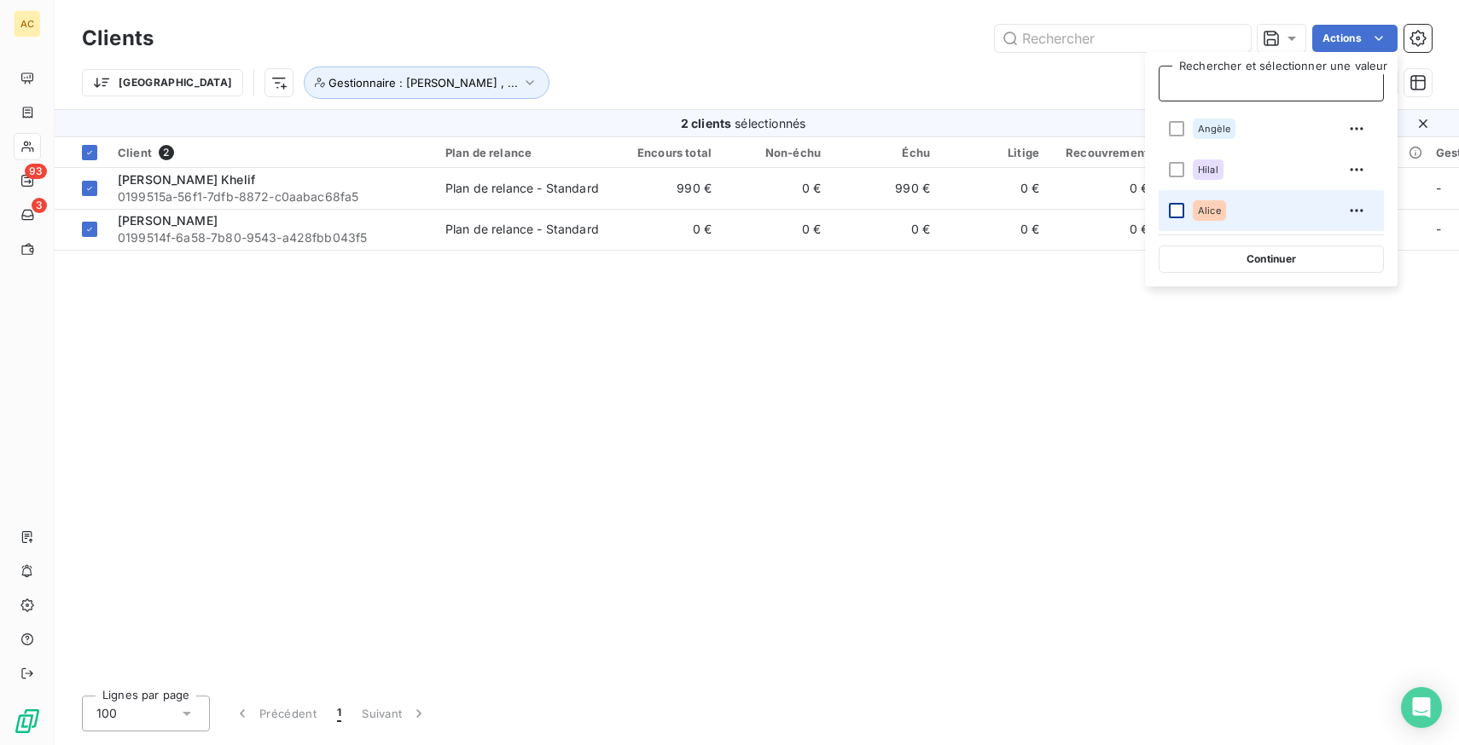
click at [1181, 204] on div at bounding box center [1176, 210] width 15 height 15
click at [1230, 463] on div "Client 2 Plan de relance Encours total Non-échu Échu Litige Recouvrement Promes…" at bounding box center [757, 409] width 1404 height 545
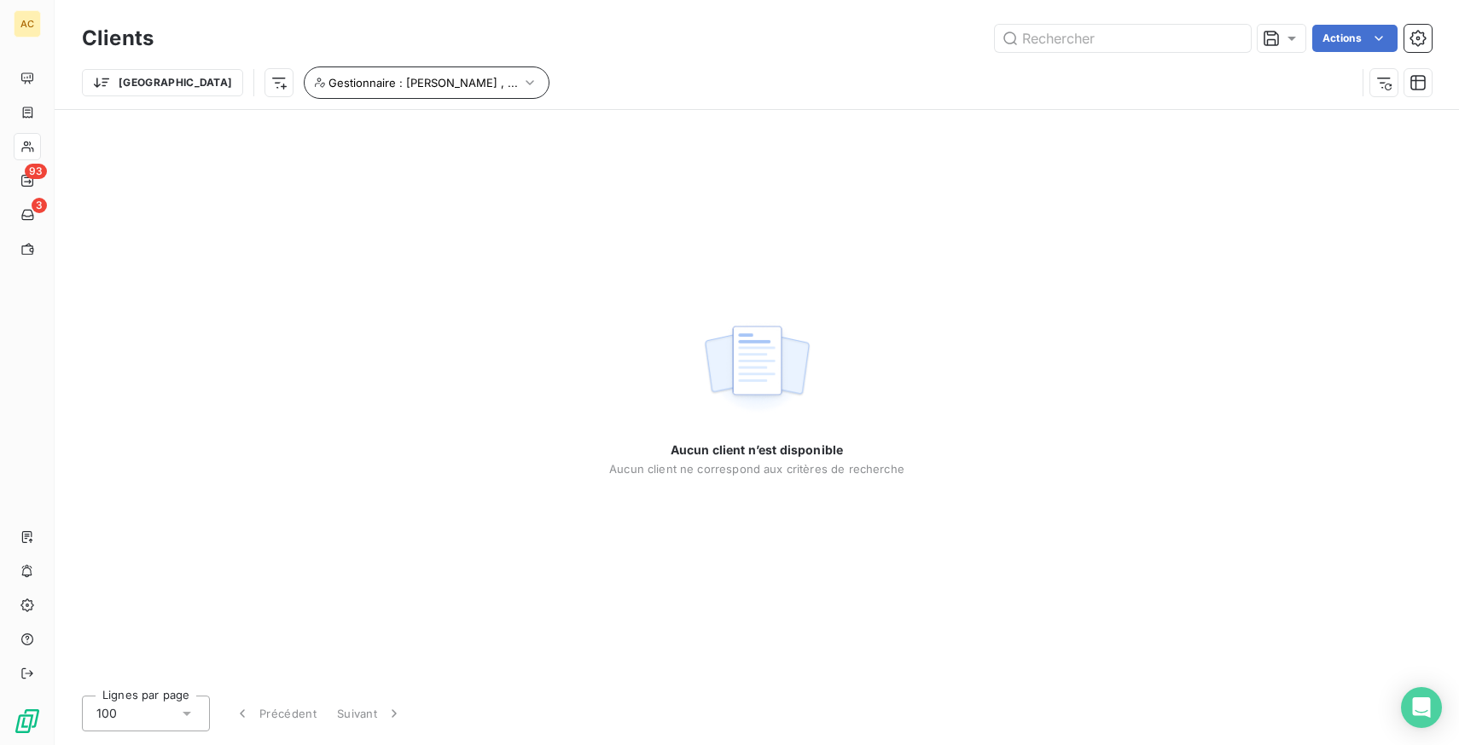
click at [328, 80] on span "Gestionnaire : [PERSON_NAME] , ..." at bounding box center [422, 83] width 189 height 14
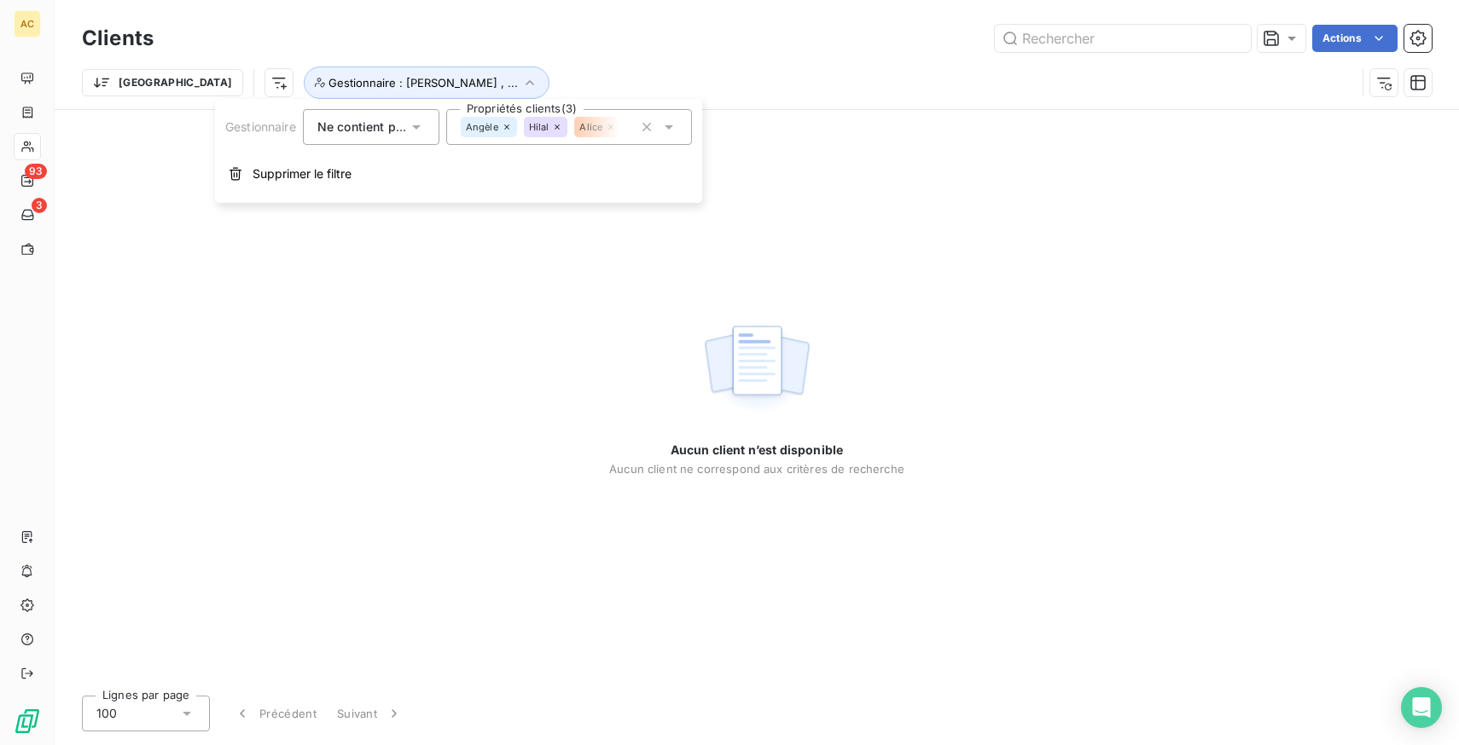
click at [409, 131] on icon at bounding box center [416, 127] width 17 height 17
click at [399, 165] on li "Contient" at bounding box center [373, 167] width 140 height 31
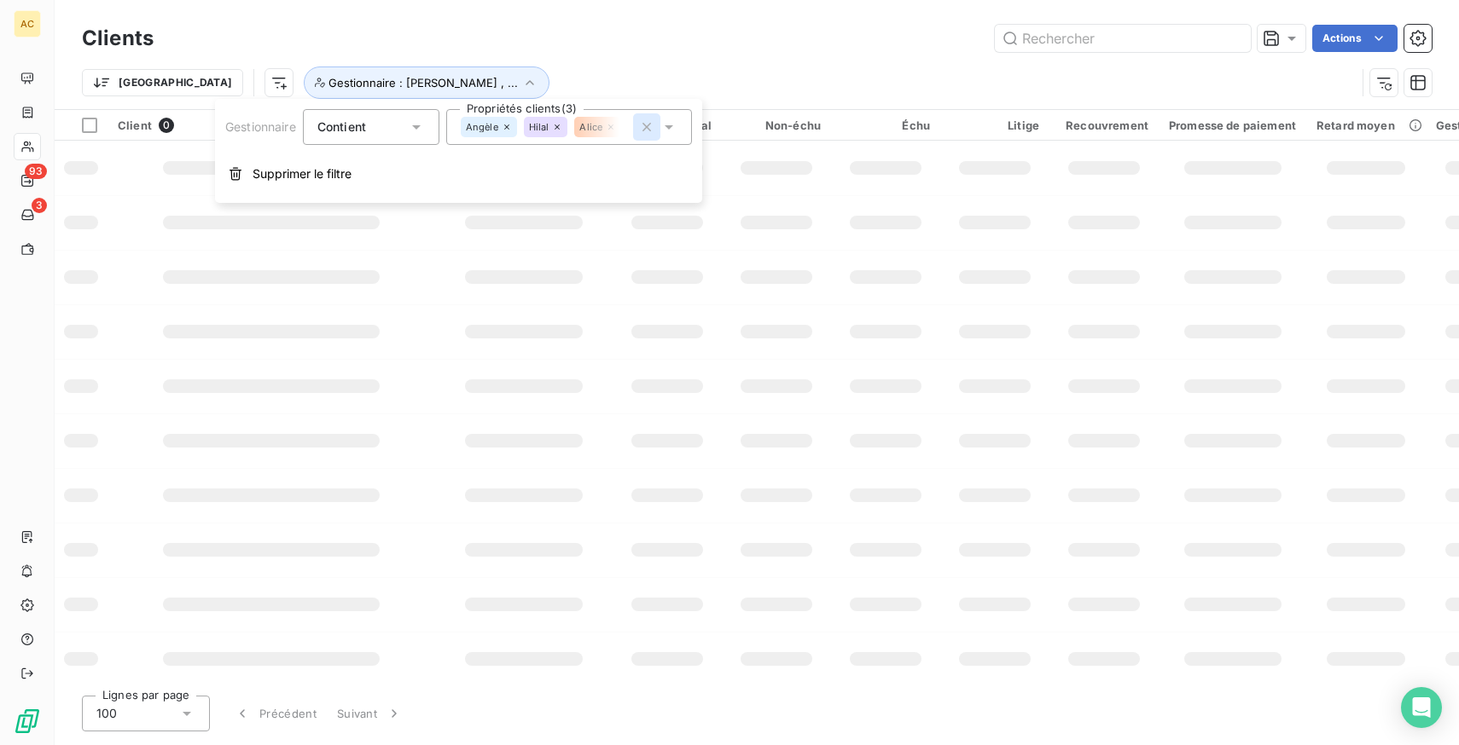
click at [641, 127] on icon "button" at bounding box center [646, 127] width 17 height 17
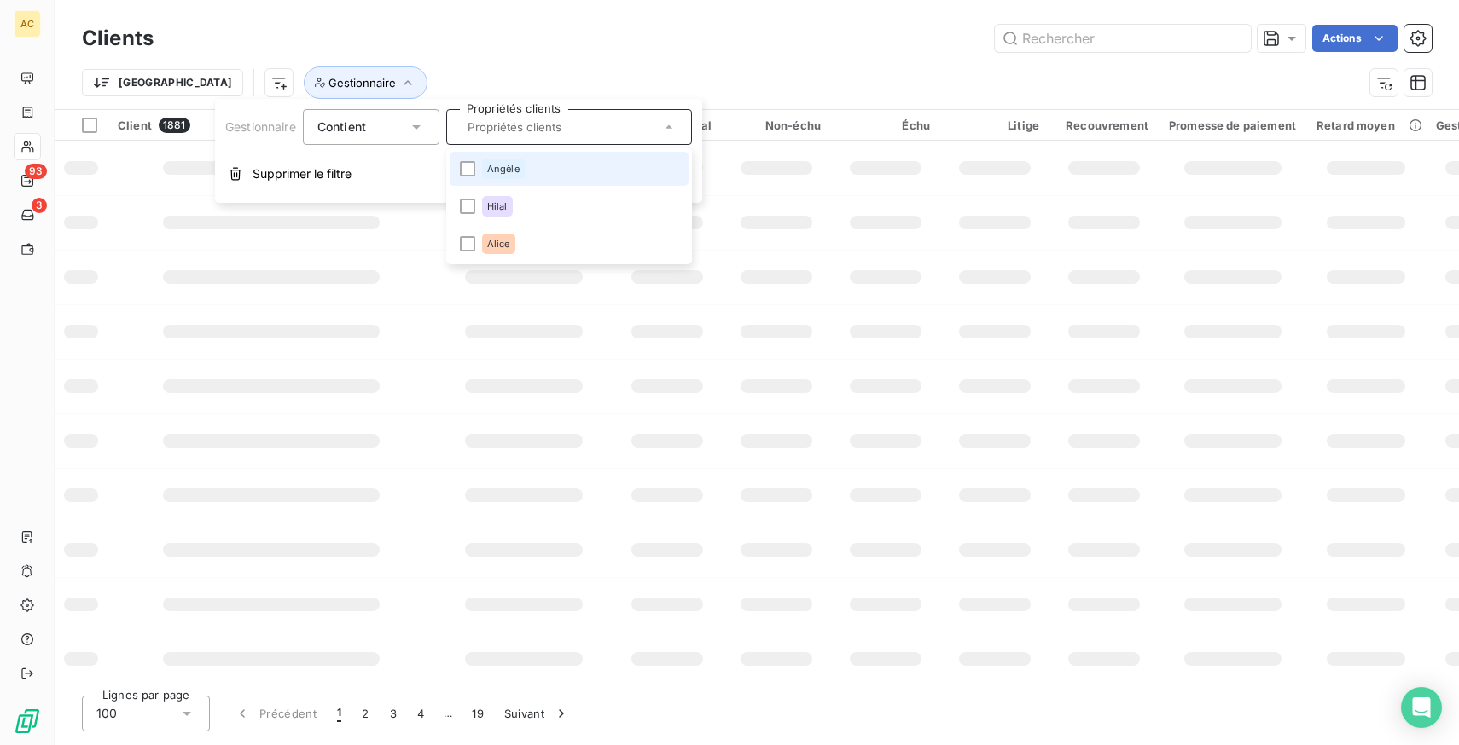
click at [530, 172] on li "Angèle" at bounding box center [569, 169] width 239 height 34
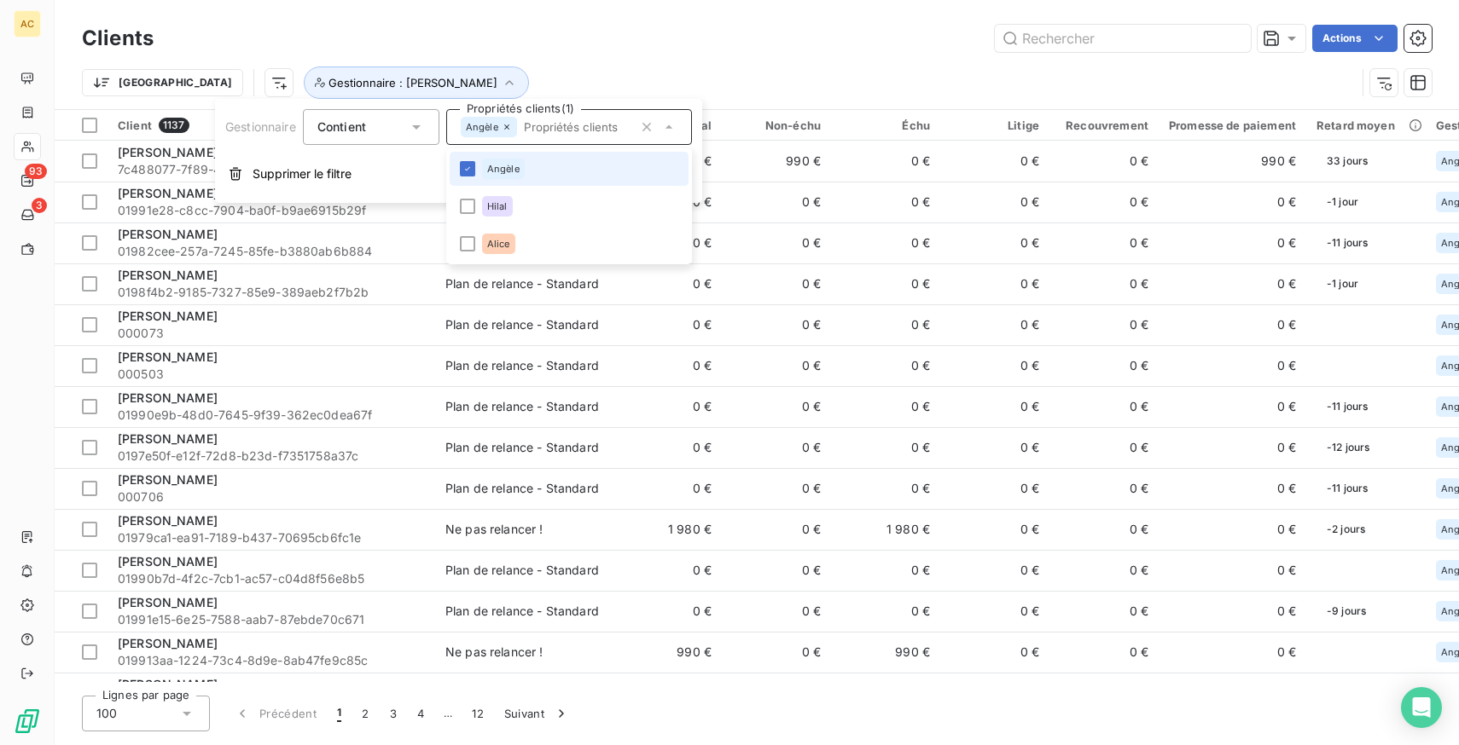
click at [530, 172] on li "Angèle" at bounding box center [569, 169] width 239 height 34
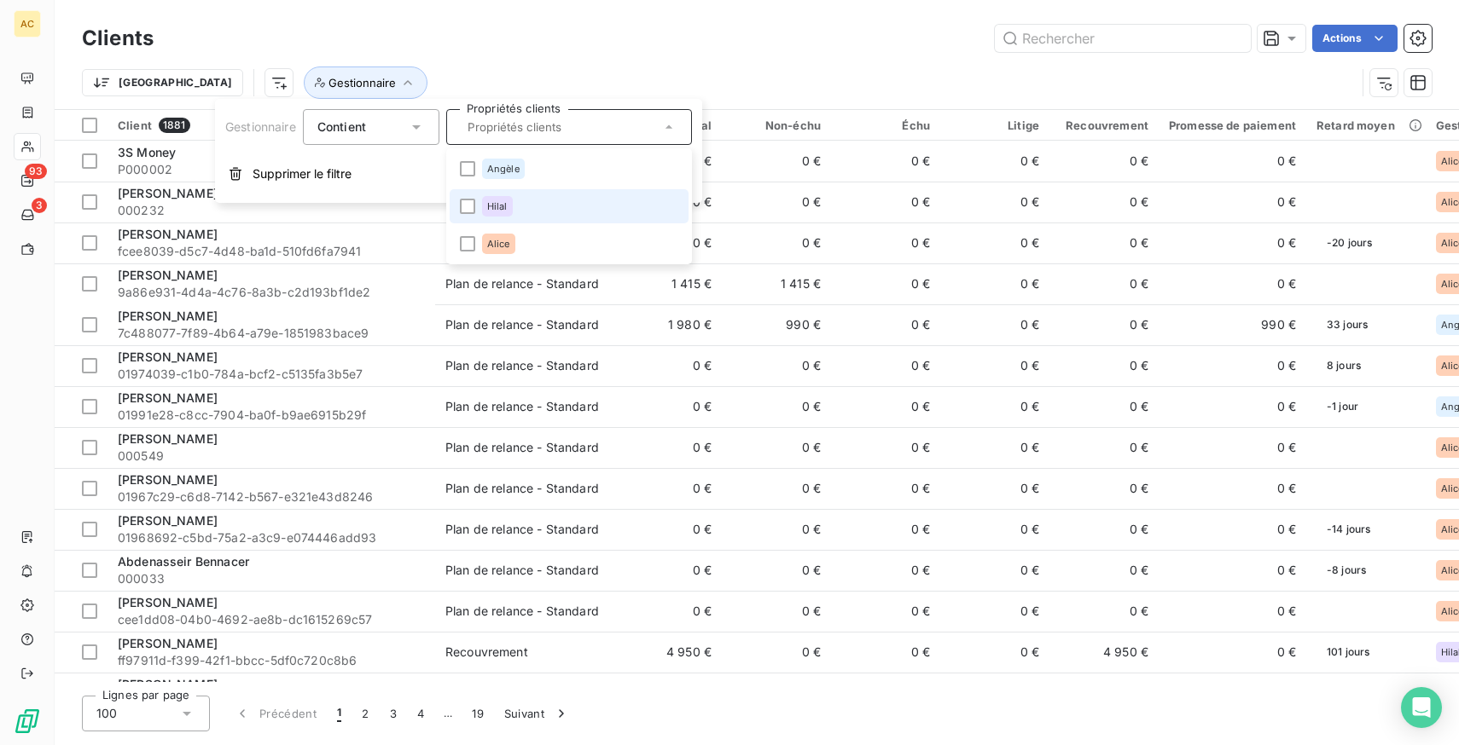
click at [517, 200] on li "Hilal" at bounding box center [569, 206] width 239 height 34
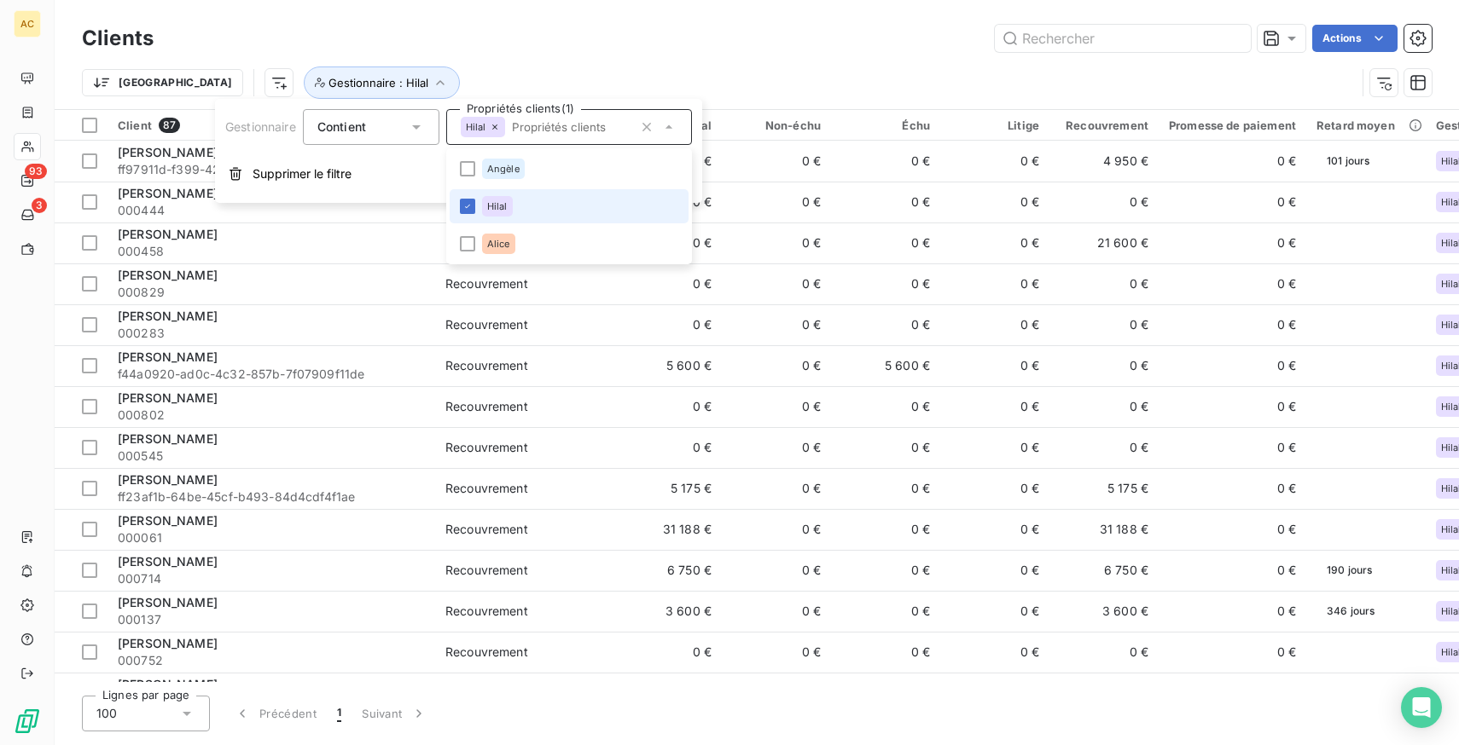
click at [517, 200] on li "Hilal" at bounding box center [569, 206] width 239 height 34
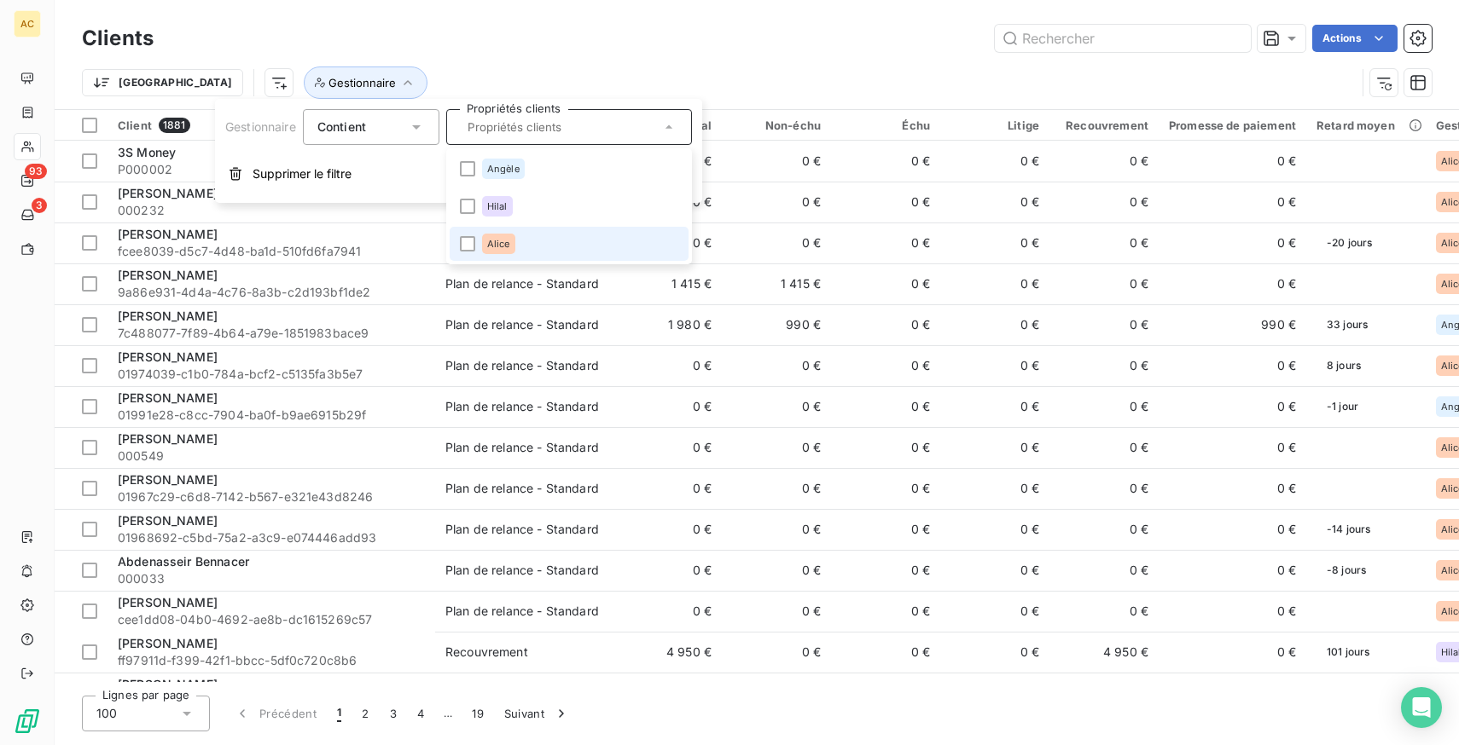
click at [521, 236] on li "Alice" at bounding box center [569, 244] width 239 height 34
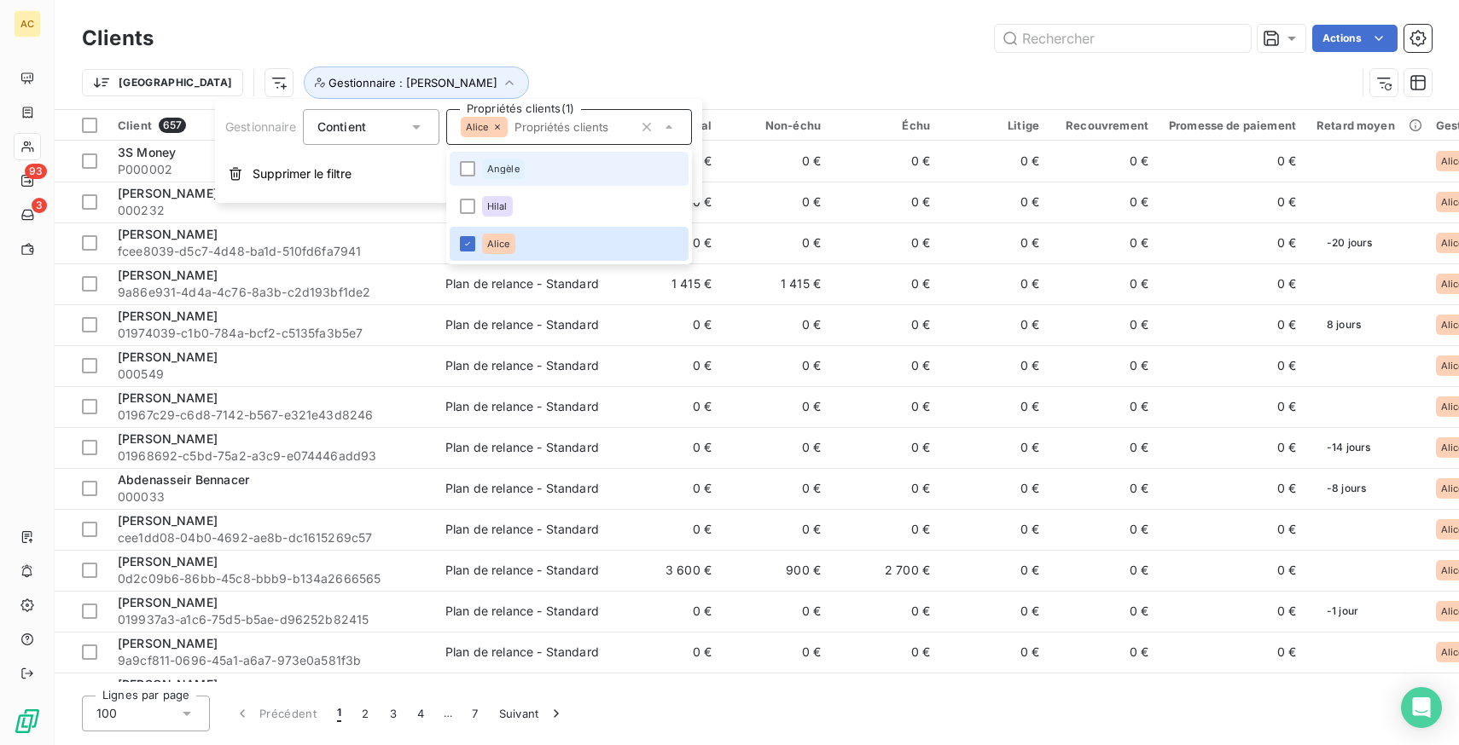
click at [529, 161] on li "Angèle" at bounding box center [569, 169] width 239 height 34
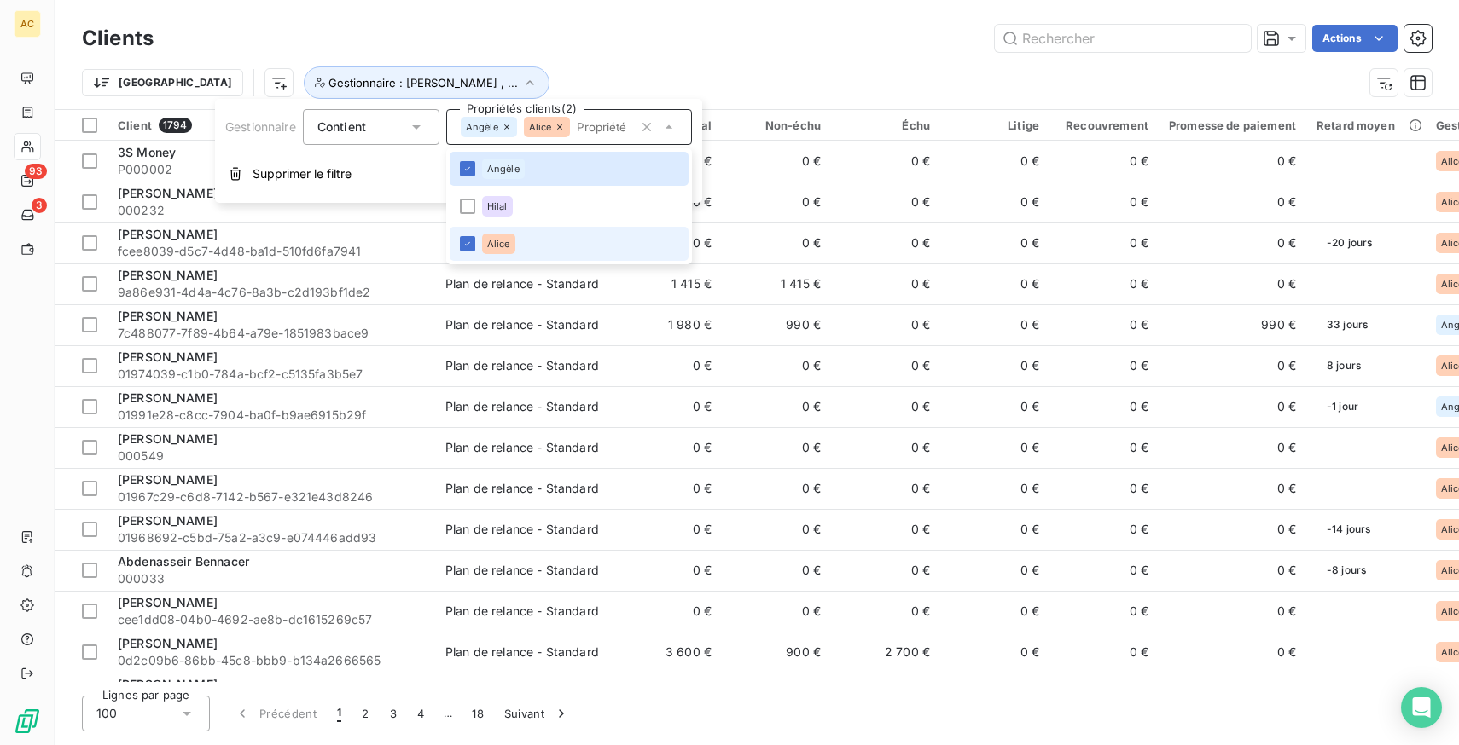
click at [525, 244] on li "Alice" at bounding box center [569, 244] width 239 height 34
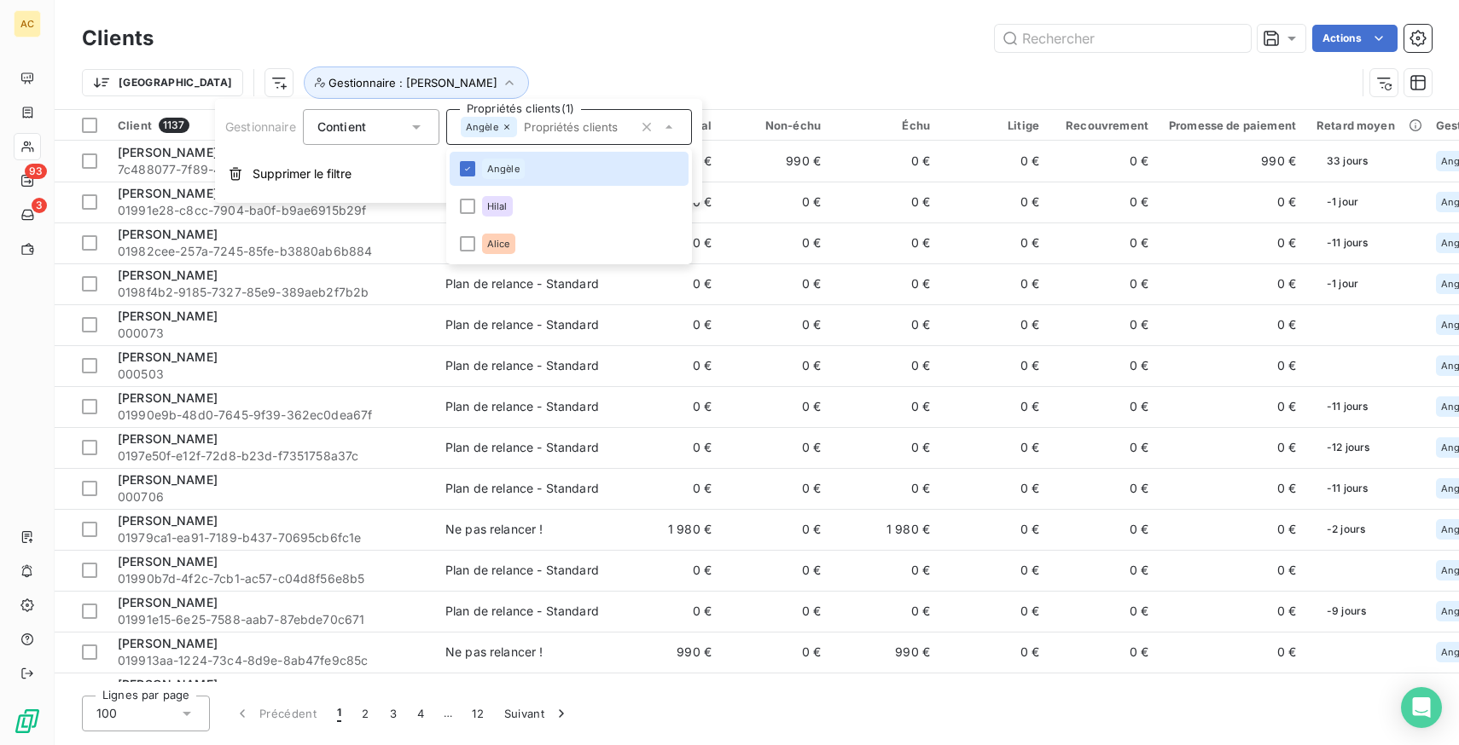
click at [634, 39] on div "Actions" at bounding box center [802, 38] width 1257 height 27
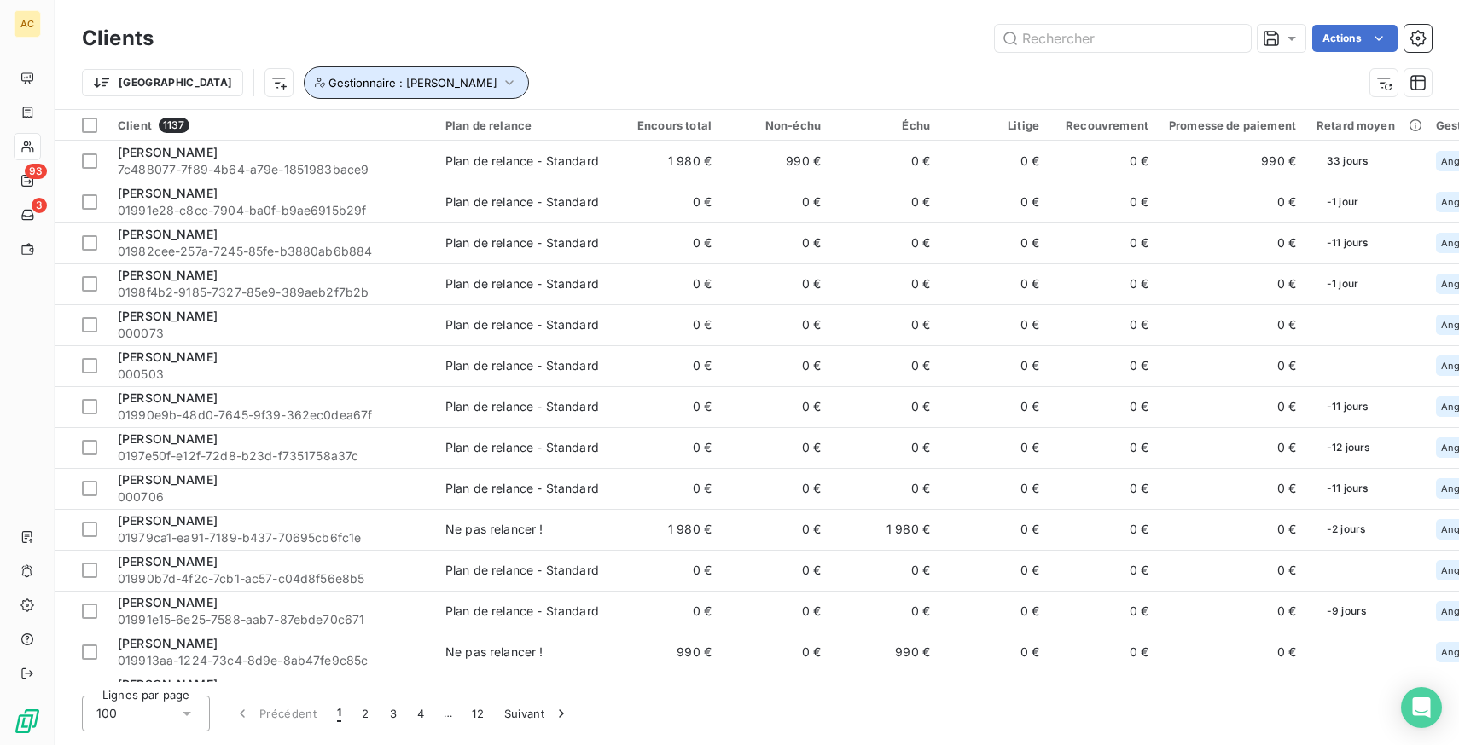
click at [351, 80] on span "Gestionnaire : [PERSON_NAME]" at bounding box center [412, 83] width 169 height 14
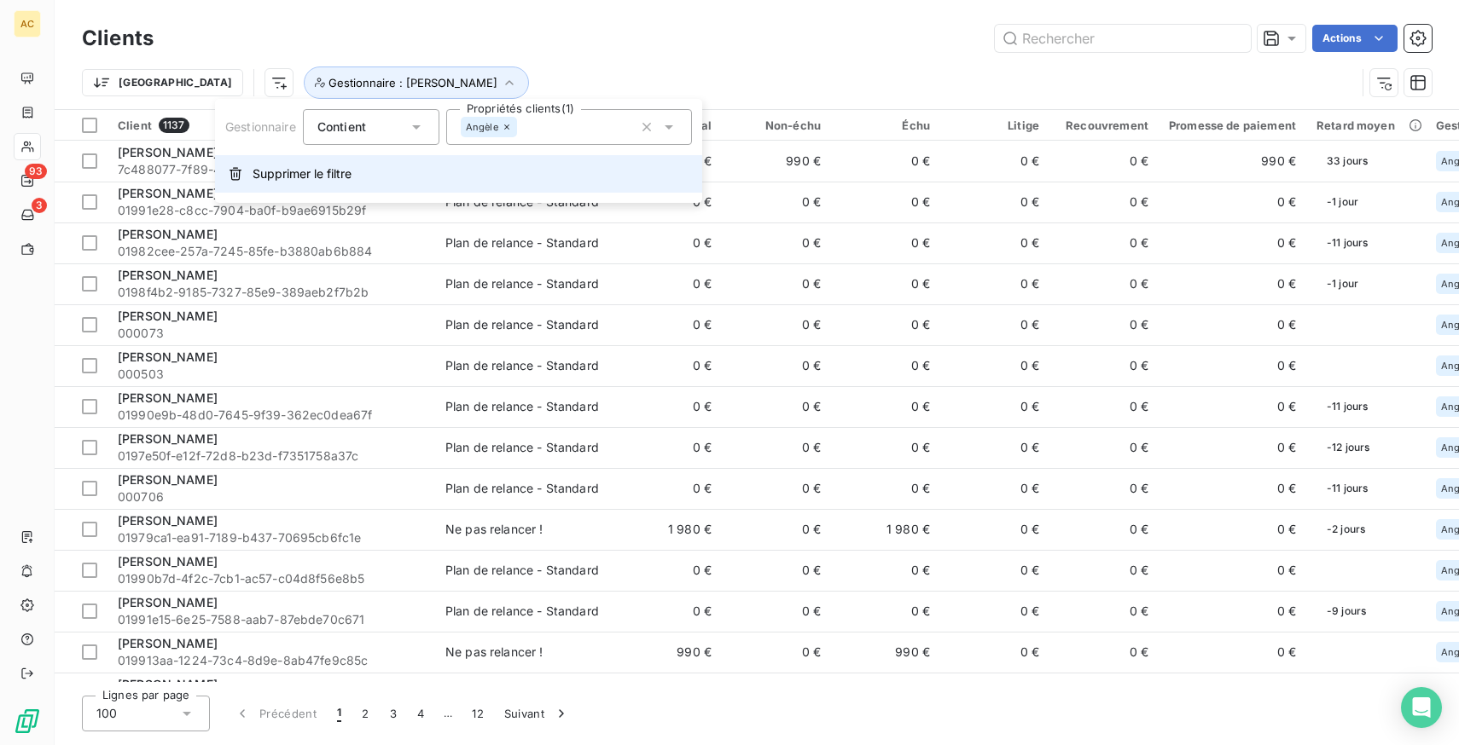
click at [309, 171] on span "Supprimer le filtre" at bounding box center [301, 173] width 99 height 17
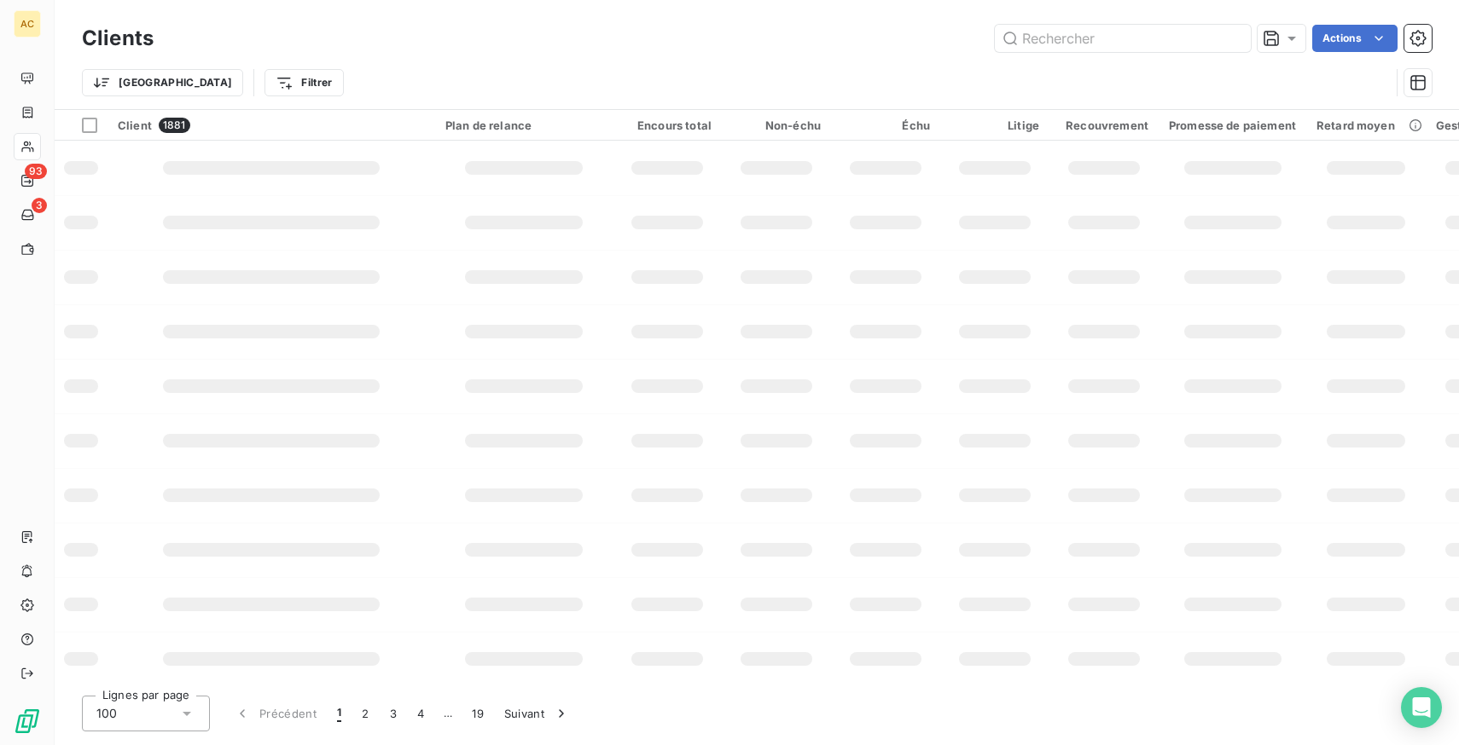
click at [438, 56] on div "Trier Filtrer" at bounding box center [756, 82] width 1349 height 53
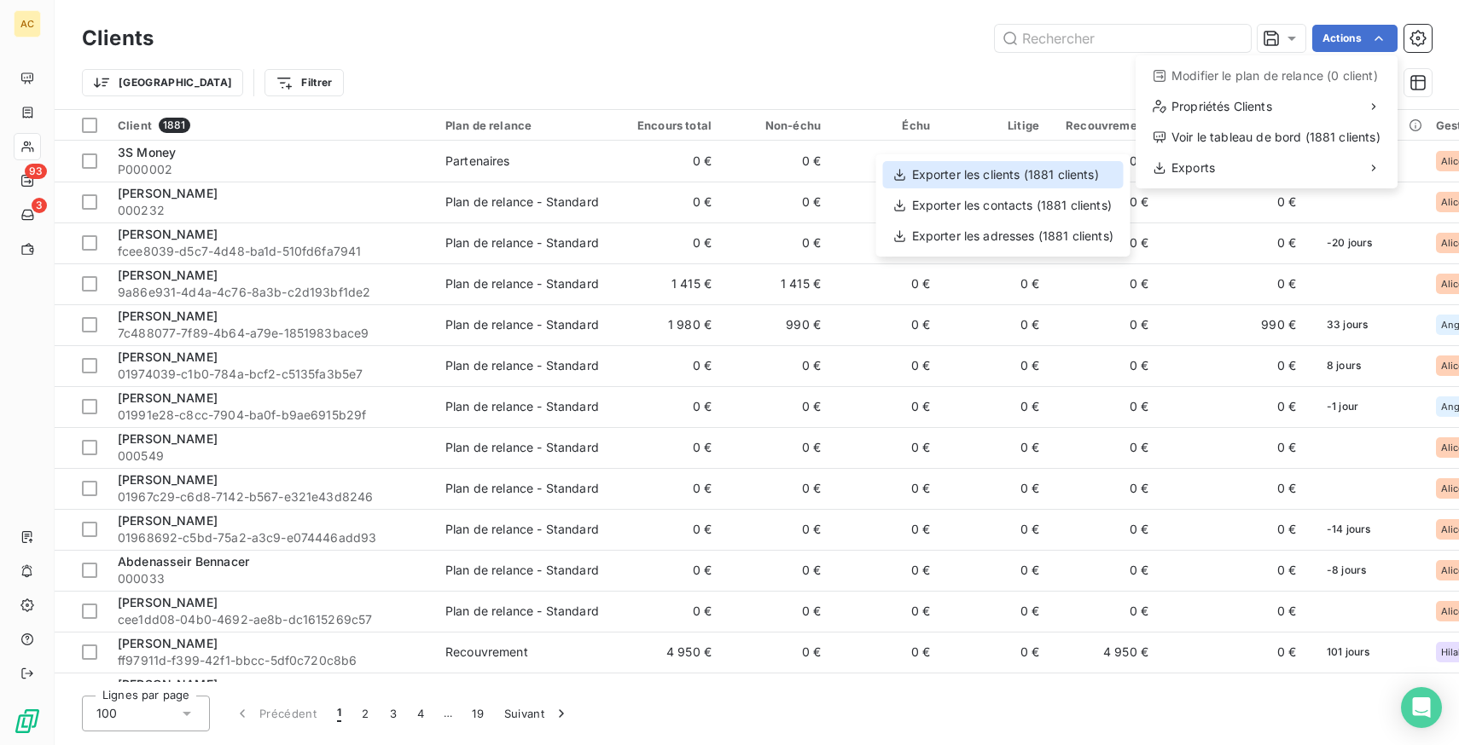
click at [977, 166] on div "Exporter les clients (1881 clients)" at bounding box center [1003, 174] width 241 height 27
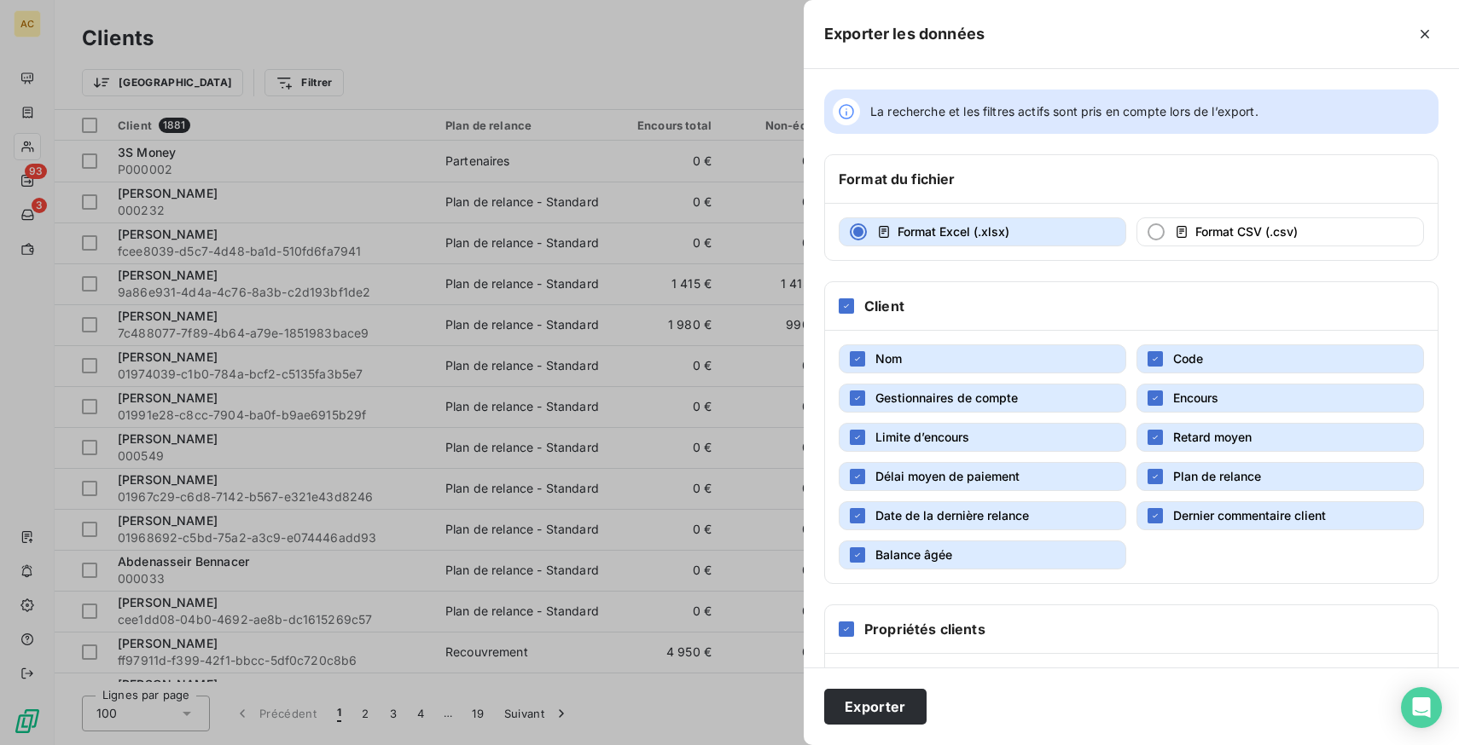
click at [1028, 390] on button "Gestionnaires de compte" at bounding box center [981, 398] width 287 height 29
click at [1047, 444] on button "Limite d’encours" at bounding box center [981, 437] width 287 height 29
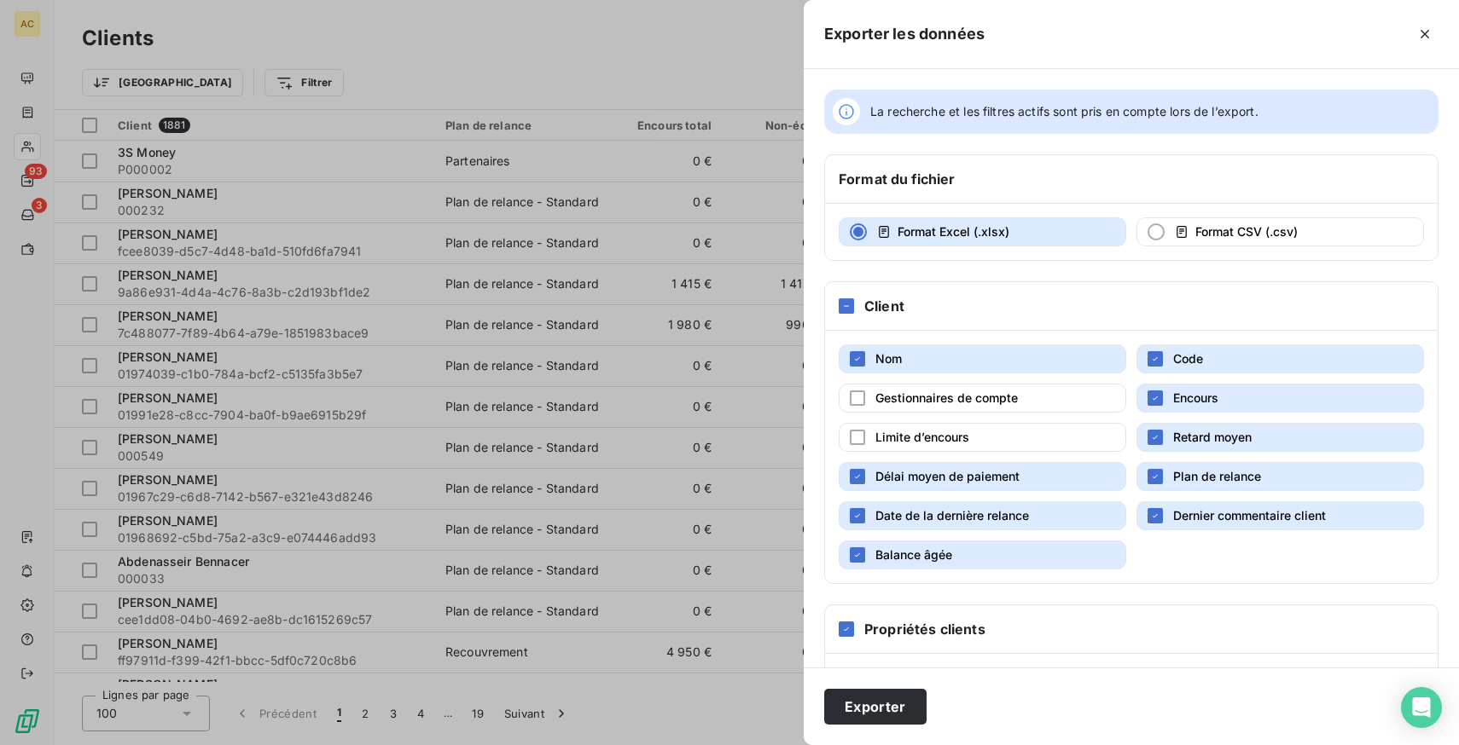
click at [1240, 438] on span "Retard moyen" at bounding box center [1212, 437] width 78 height 15
click at [1004, 480] on span "Délai moyen de paiement" at bounding box center [947, 476] width 144 height 15
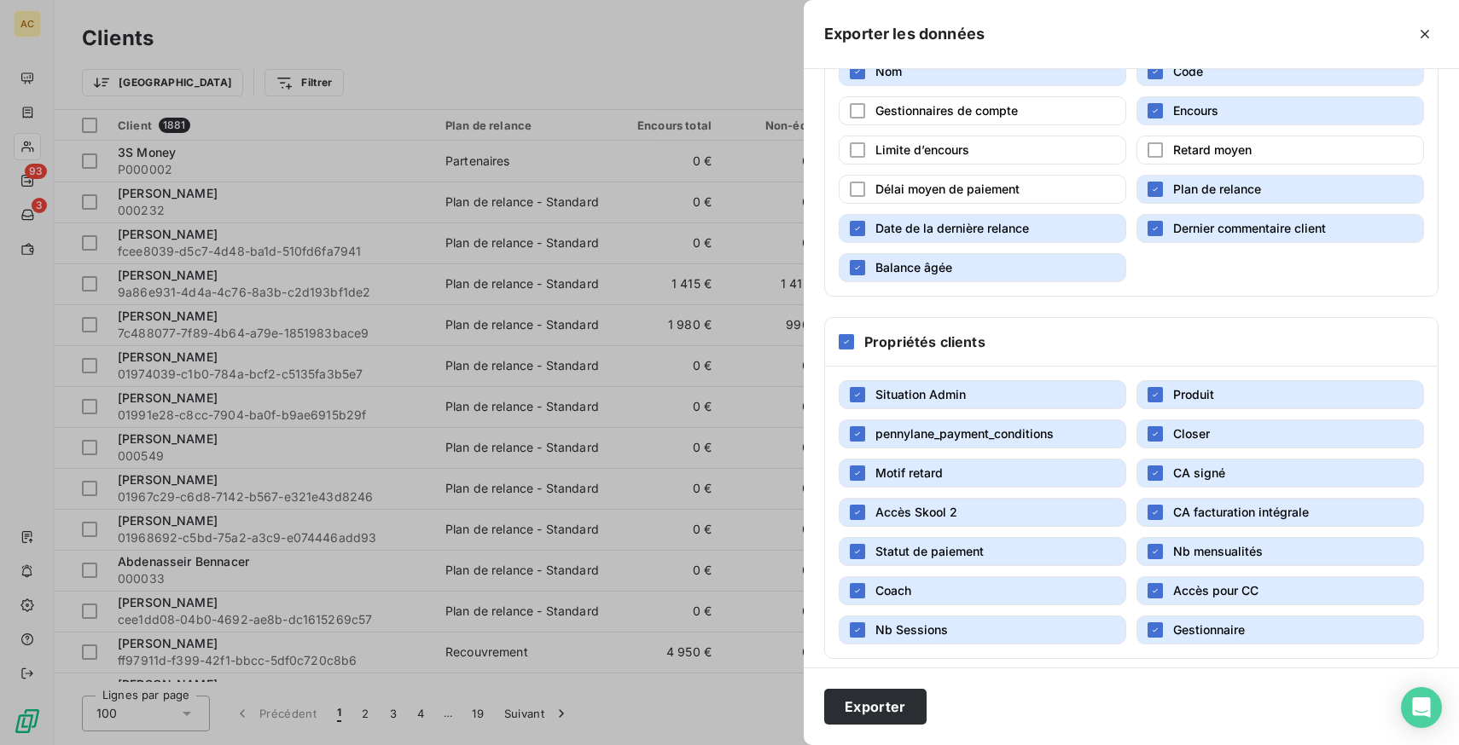
scroll to position [299, 0]
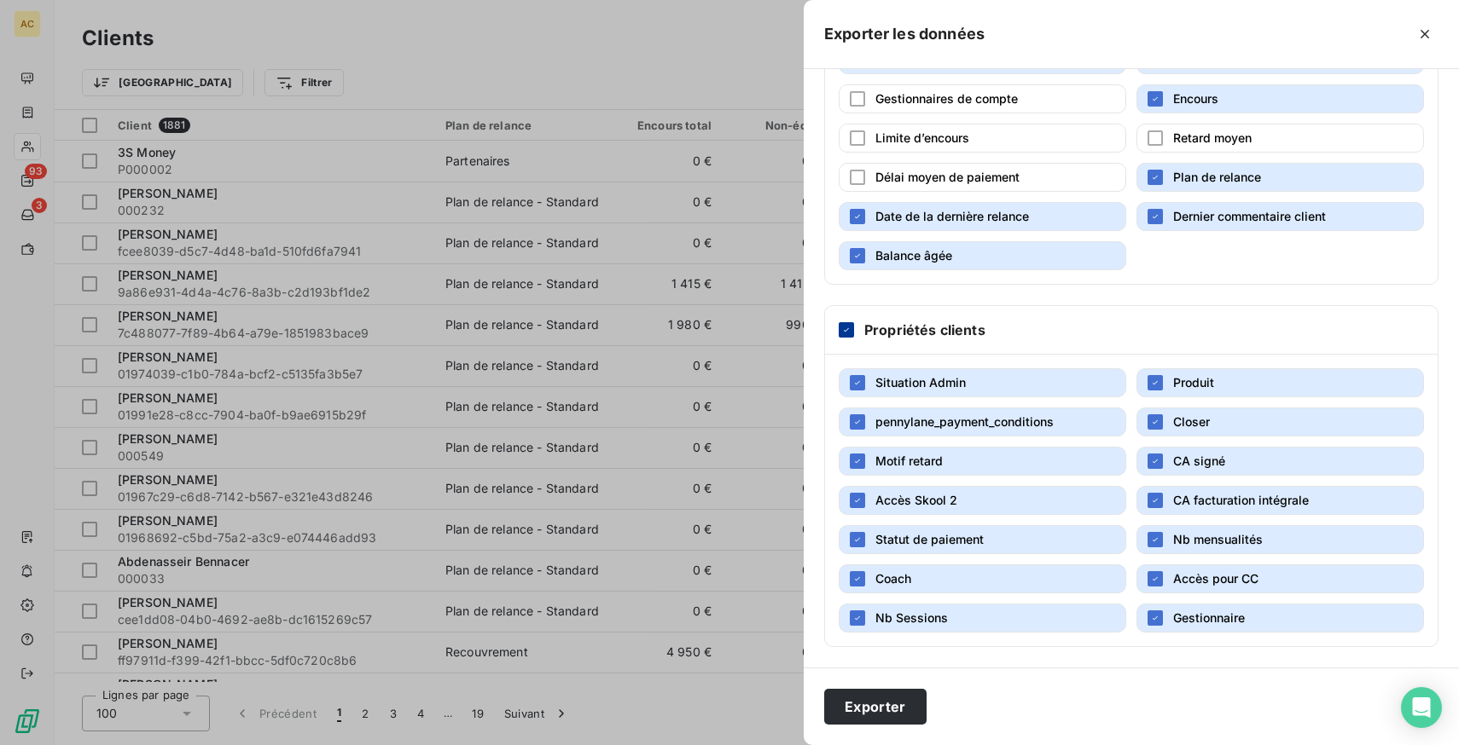
click at [847, 327] on icon at bounding box center [846, 330] width 10 height 10
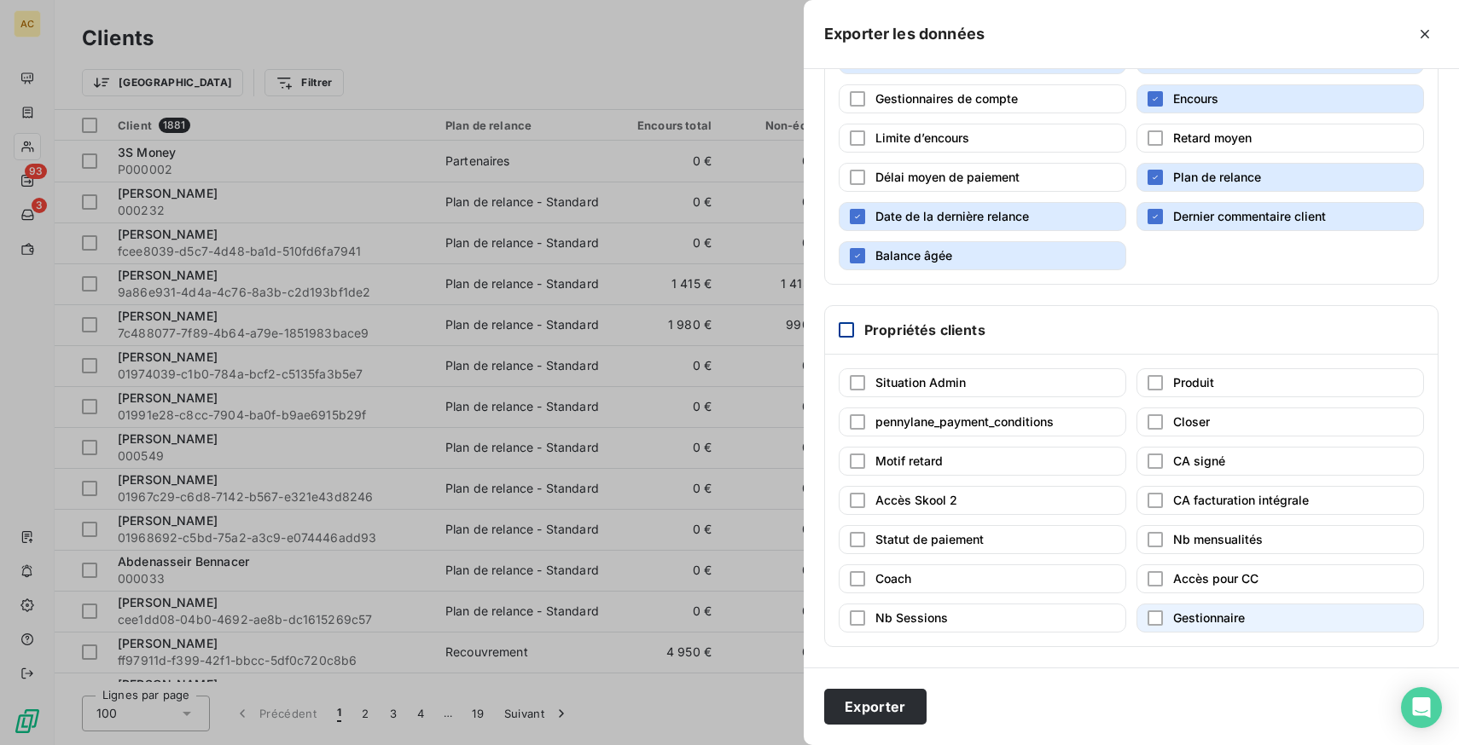
click at [1218, 617] on span "Gestionnaire" at bounding box center [1209, 618] width 72 height 15
click at [943, 461] on button "Motif retard" at bounding box center [981, 461] width 287 height 29
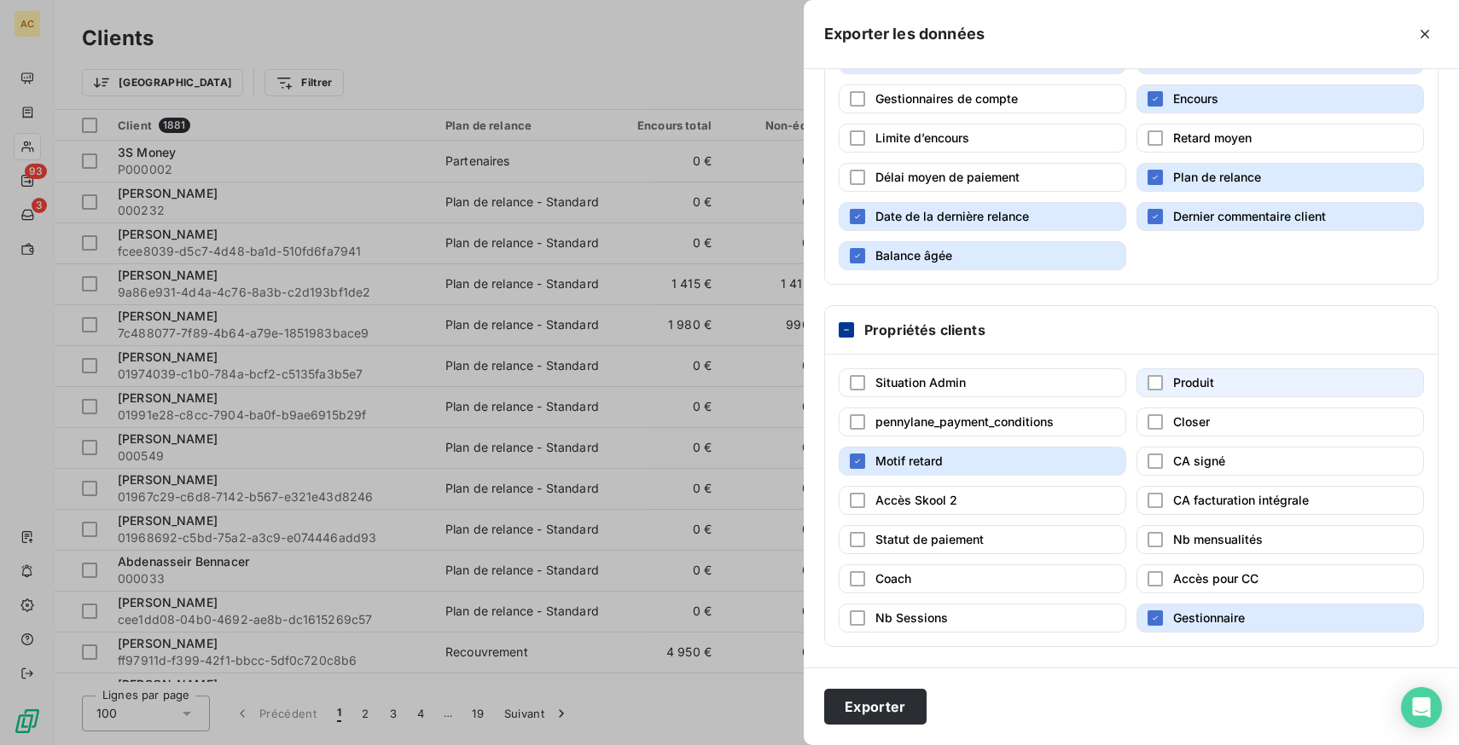
click at [1210, 384] on span "Produit" at bounding box center [1193, 382] width 41 height 15
click at [885, 711] on button "Exporter" at bounding box center [875, 707] width 102 height 36
